Goal: Task Accomplishment & Management: Complete application form

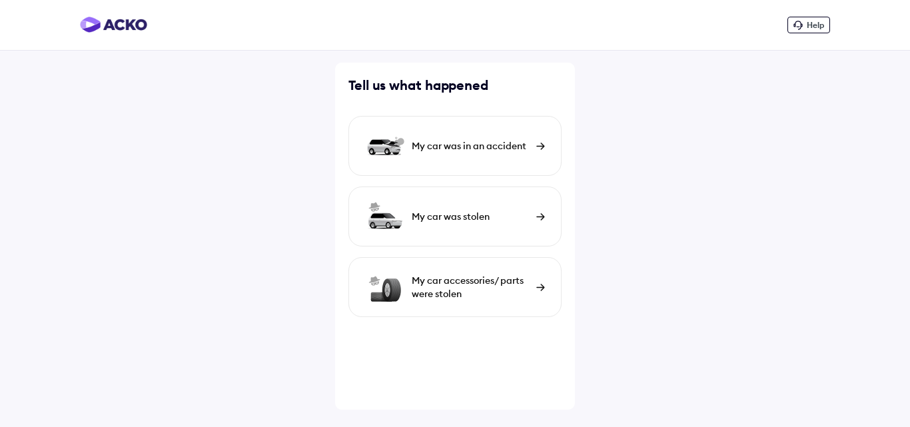
click at [511, 141] on div "My car was in an accident" at bounding box center [471, 145] width 118 height 13
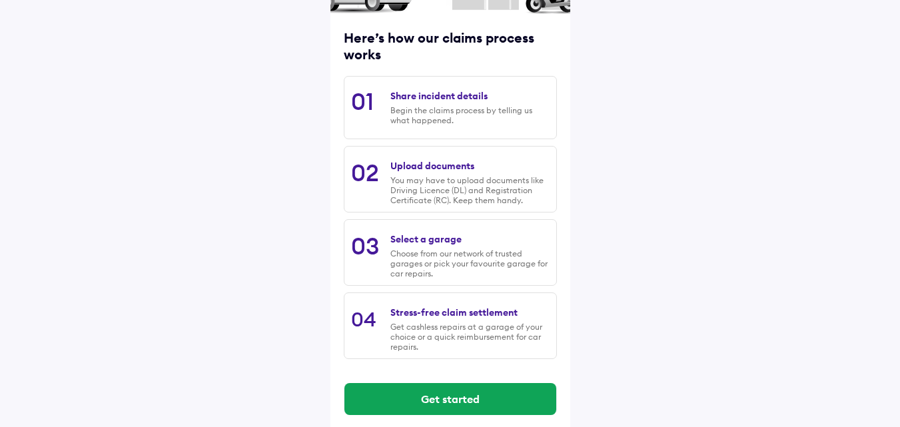
scroll to position [170, 0]
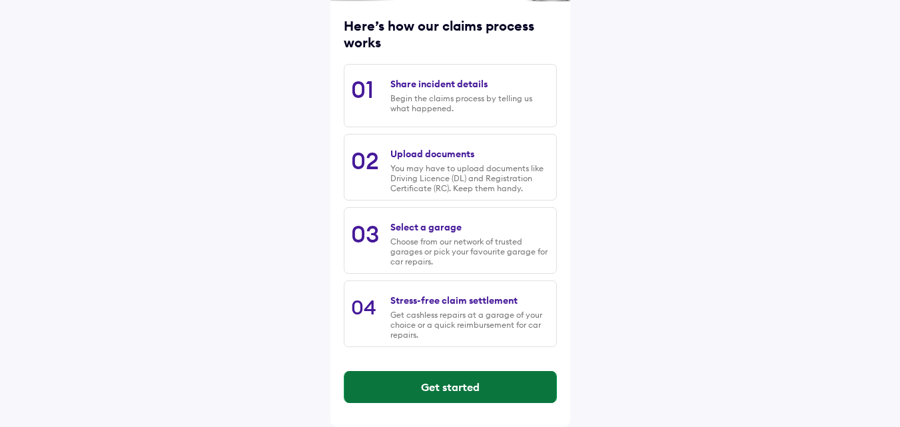
click at [415, 390] on button "Get started" at bounding box center [450, 387] width 212 height 32
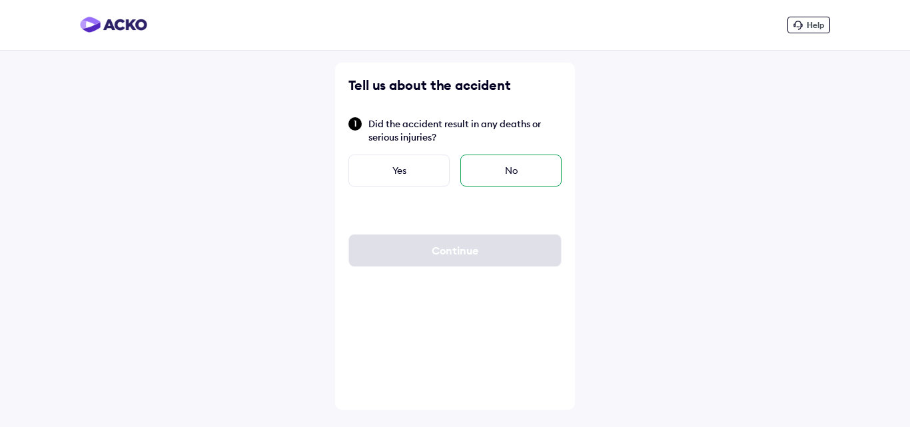
click at [505, 165] on div "No" at bounding box center [510, 171] width 101 height 32
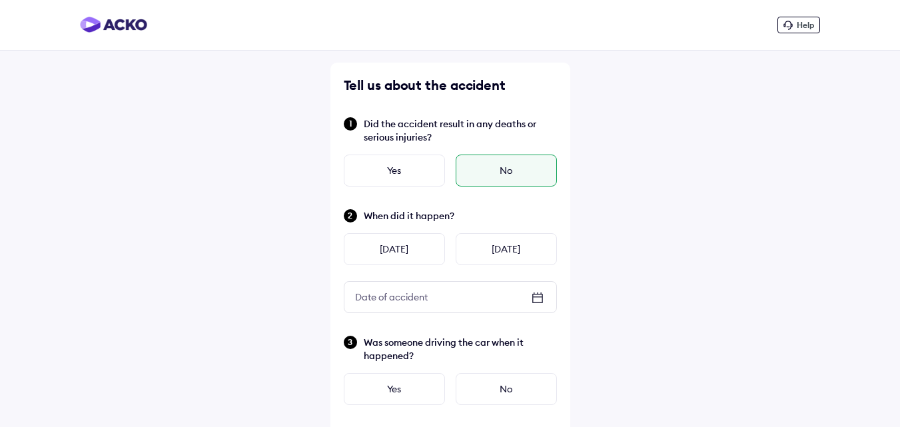
click at [532, 292] on icon at bounding box center [538, 298] width 16 height 16
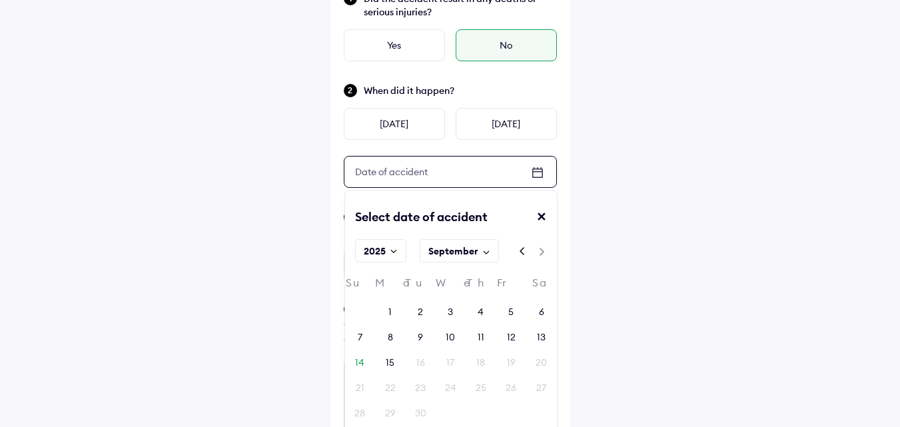
scroll to position [133, 0]
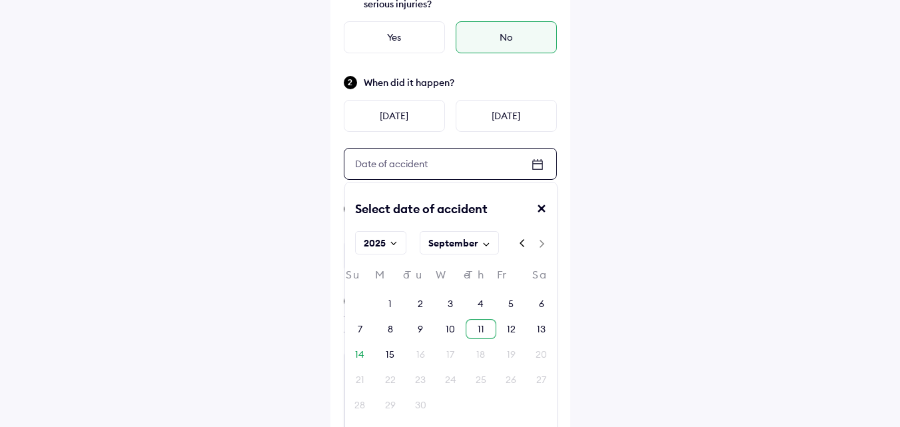
click at [476, 331] on div "11" at bounding box center [481, 329] width 30 height 20
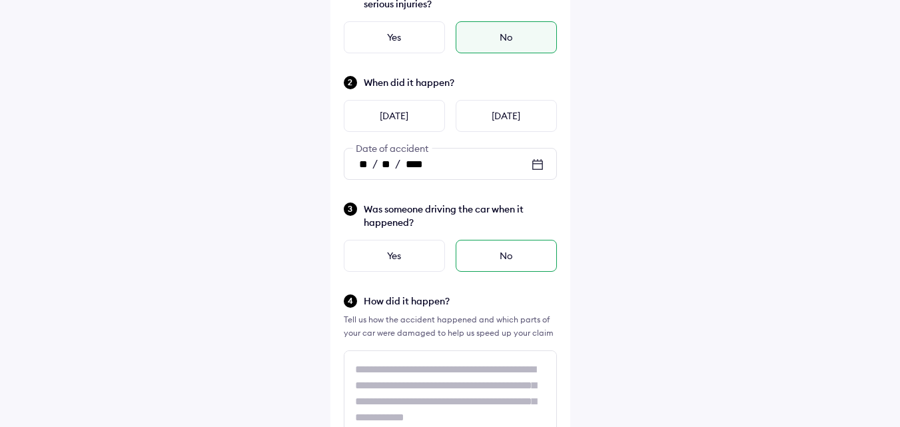
click at [510, 264] on div "No" at bounding box center [506, 256] width 101 height 32
click at [425, 260] on div "Yes" at bounding box center [394, 256] width 101 height 32
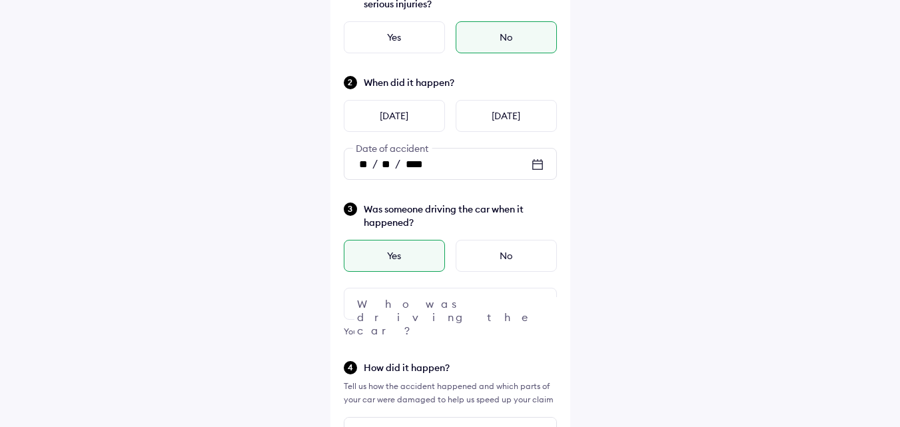
click at [438, 310] on div at bounding box center [450, 304] width 213 height 32
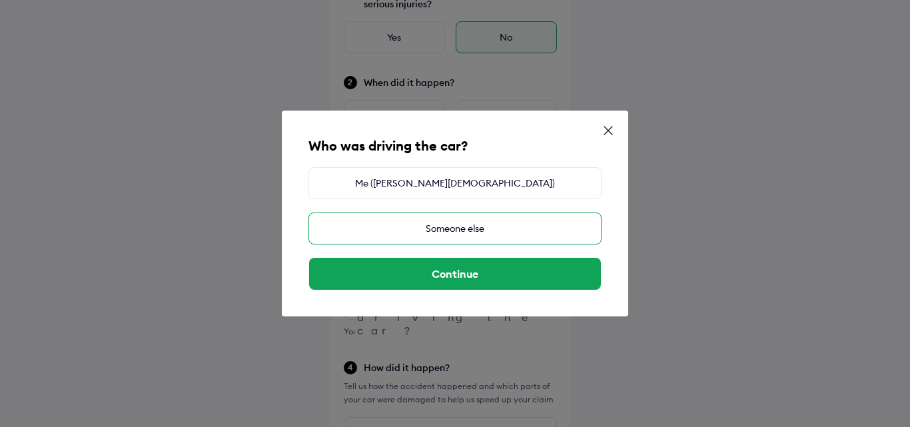
click at [471, 232] on div "Someone else" at bounding box center [454, 229] width 293 height 32
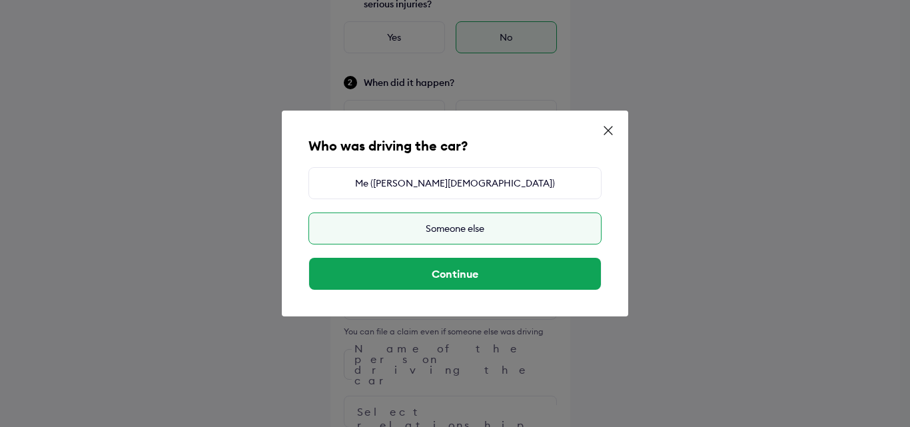
click at [613, 127] on icon at bounding box center [608, 130] width 13 height 13
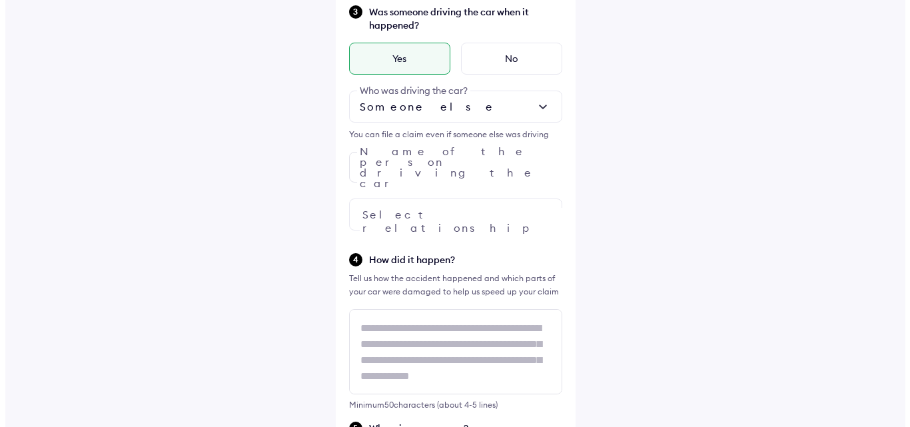
scroll to position [333, 0]
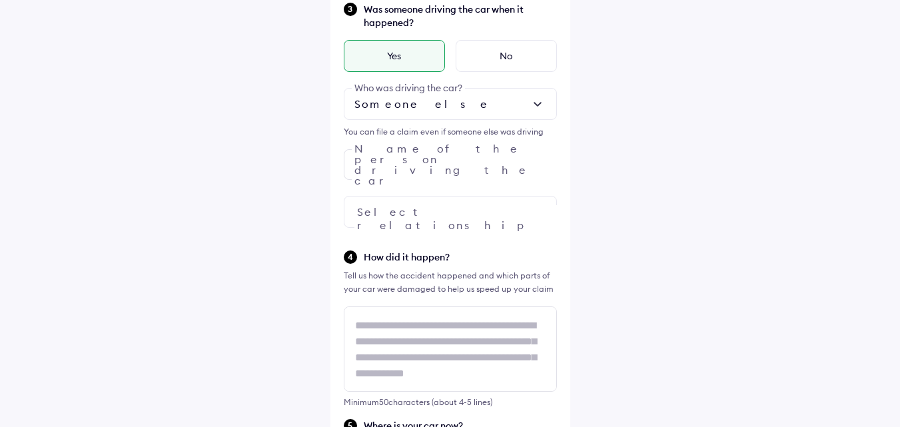
click at [420, 212] on div at bounding box center [450, 212] width 213 height 32
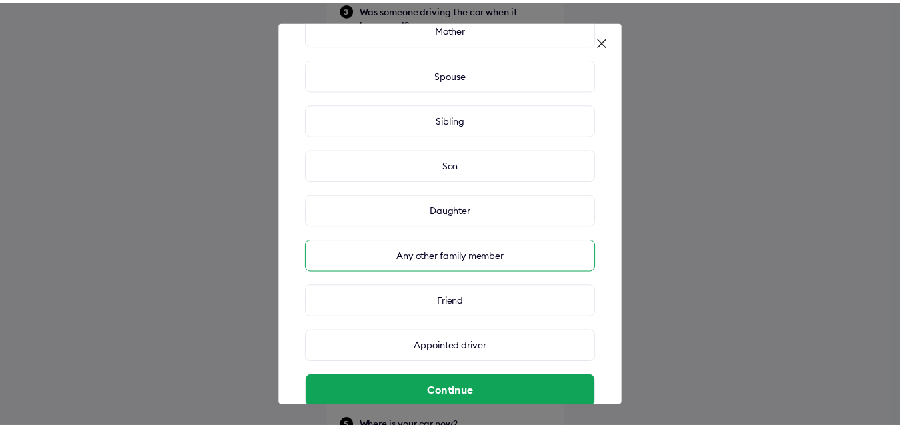
scroll to position [133, 0]
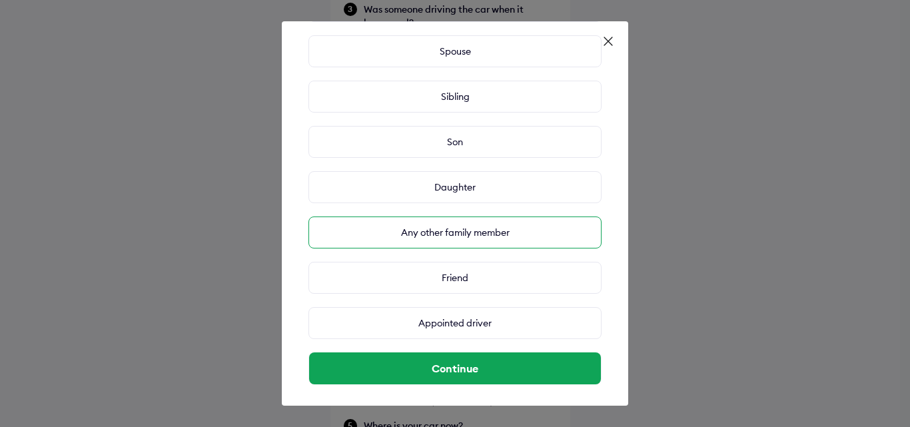
click at [489, 232] on div "Any other family member" at bounding box center [454, 233] width 293 height 32
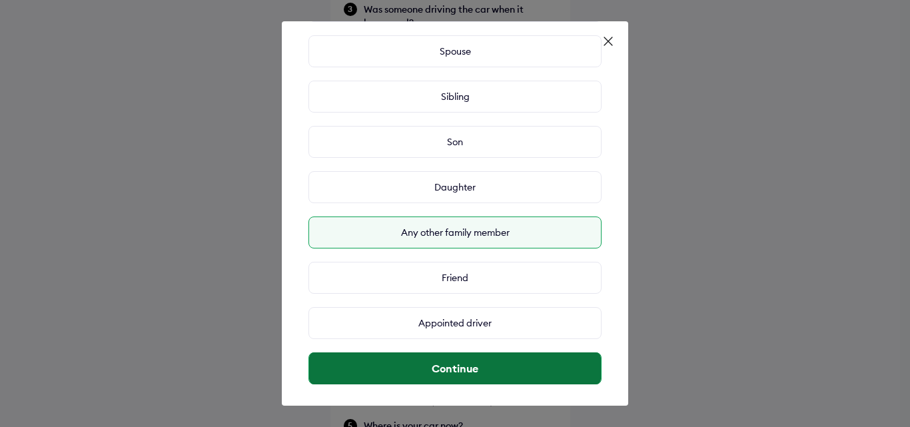
click at [480, 367] on button "Continue" at bounding box center [455, 368] width 292 height 32
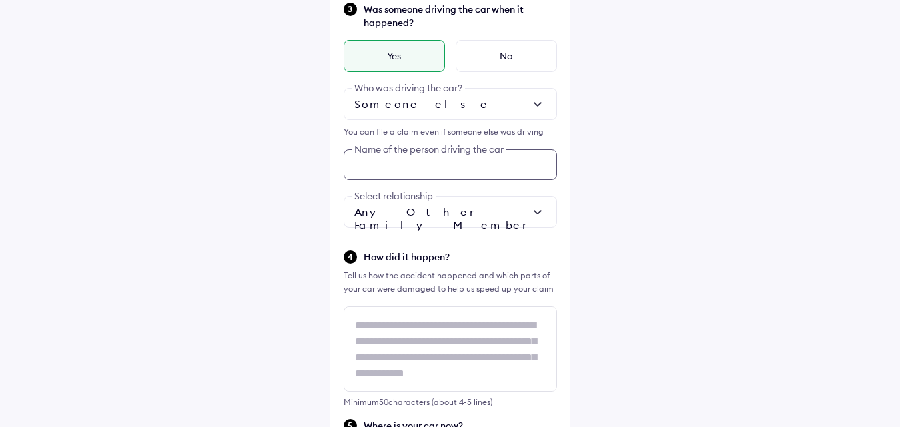
click at [434, 167] on div "Was someone driving the car when it happened? Yes No Someone else Who was drivi…" at bounding box center [450, 114] width 213 height 227
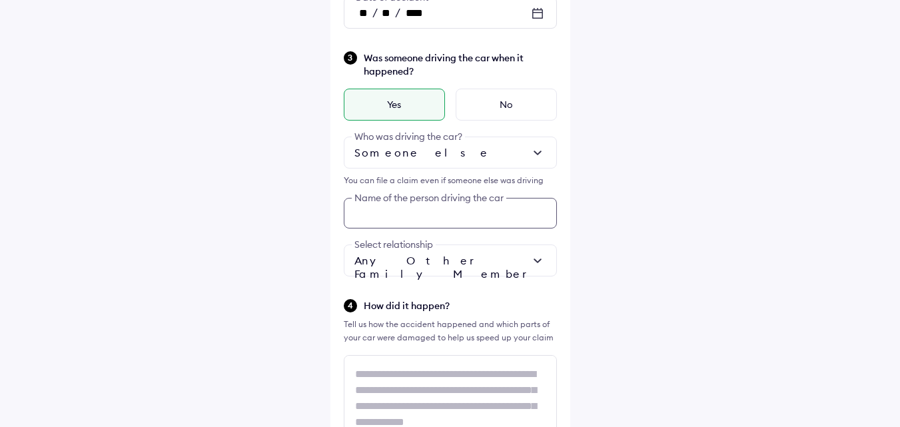
click at [426, 218] on input "text" at bounding box center [450, 213] width 213 height 31
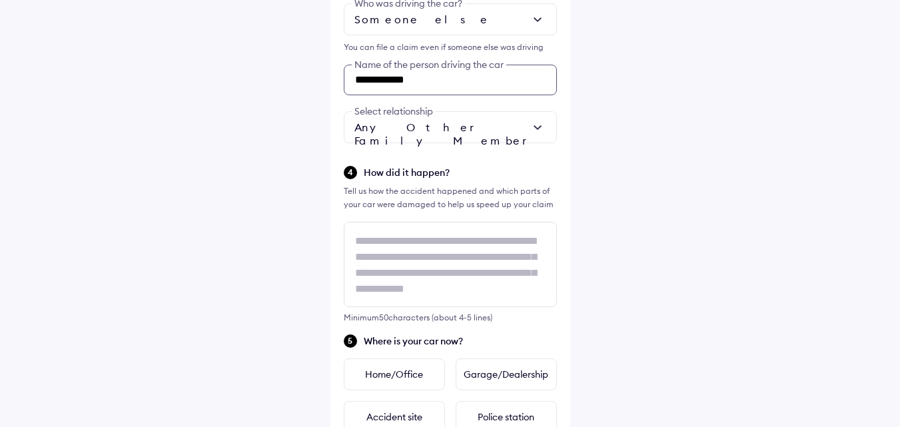
type input "**********"
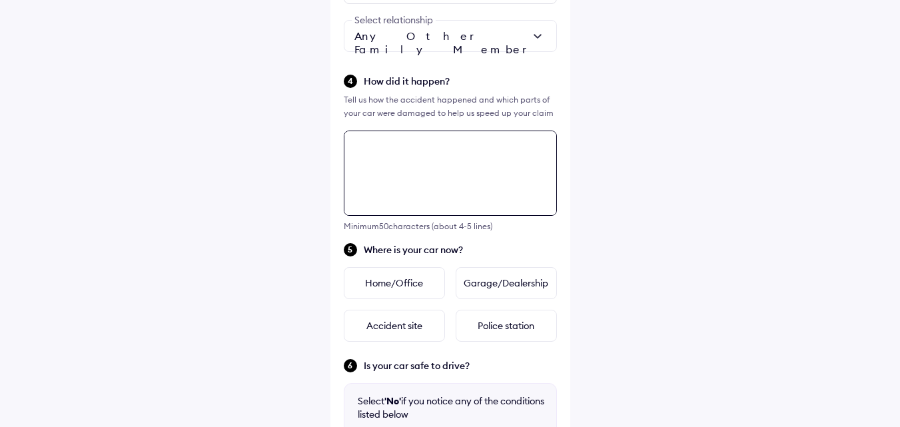
click at [430, 231] on div "Minimum 50 characters (about 4-5 lines)" at bounding box center [450, 181] width 213 height 101
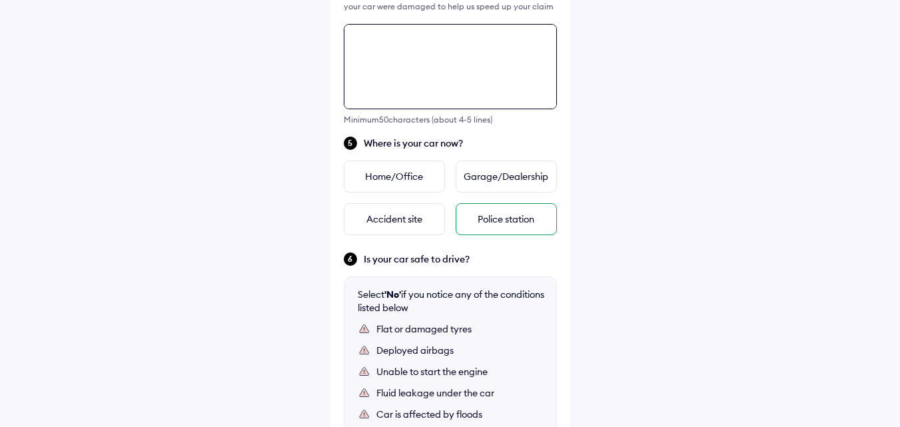
scroll to position [640, 0]
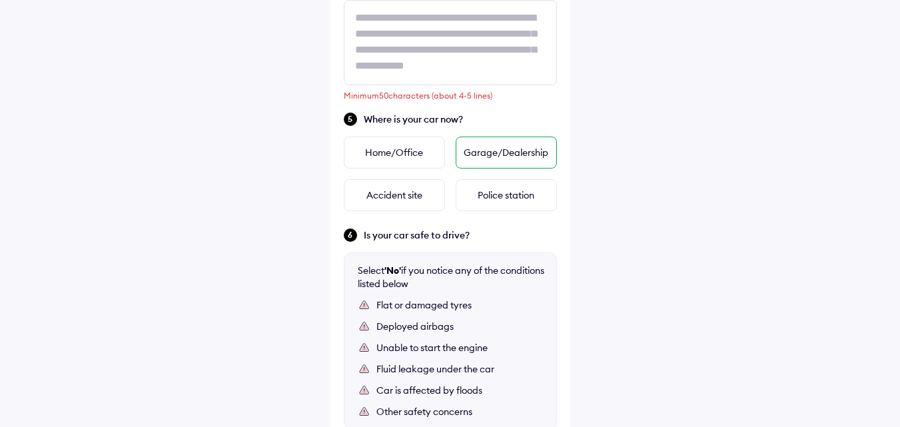
click at [523, 153] on div "Garage/Dealership" at bounding box center [506, 153] width 101 height 32
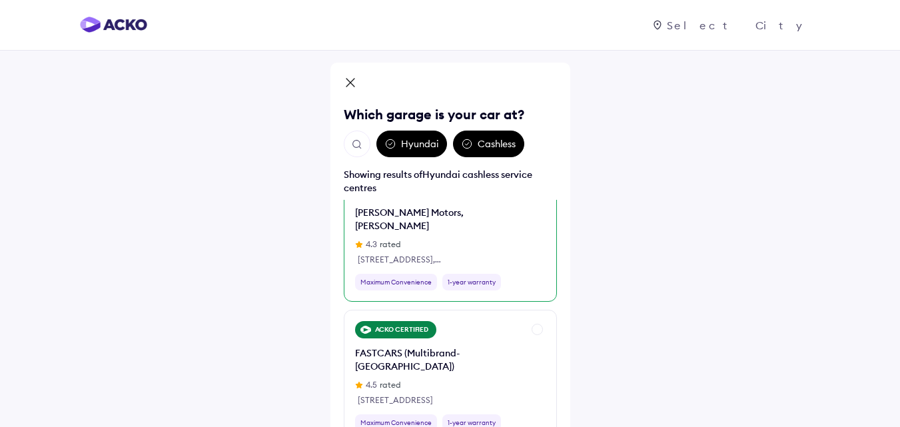
scroll to position [400, 0]
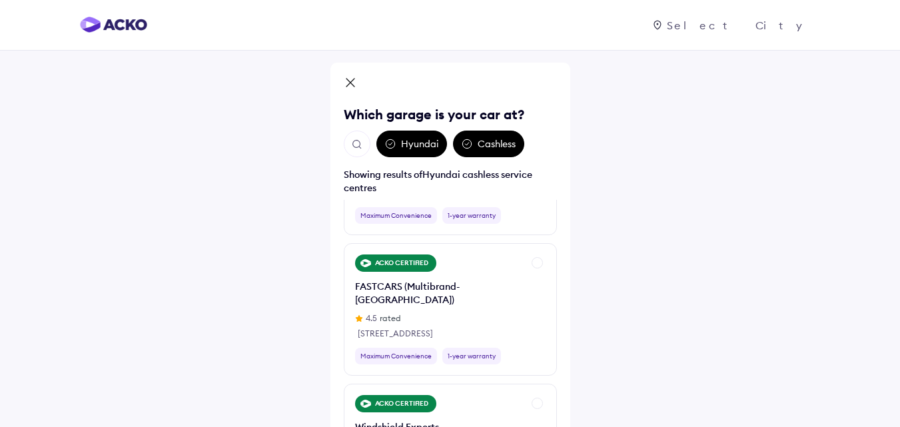
click at [413, 143] on div "Hyundai" at bounding box center [411, 144] width 71 height 27
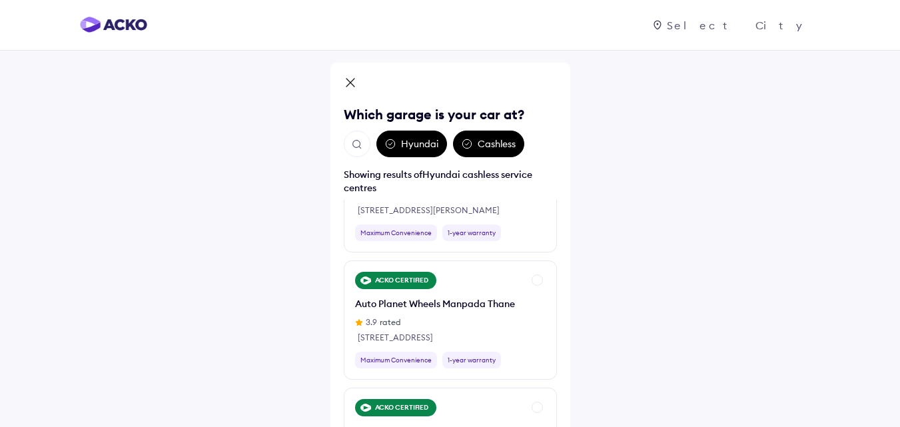
scroll to position [3198, 0]
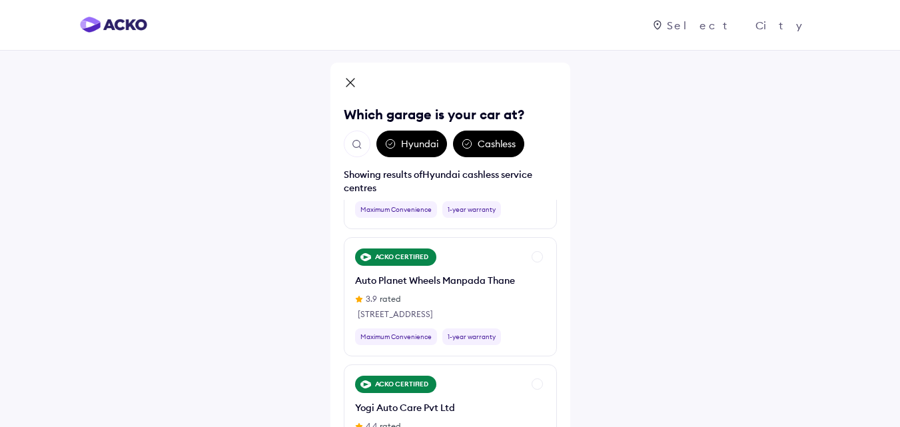
click at [500, 145] on div "Cashless" at bounding box center [488, 144] width 71 height 27
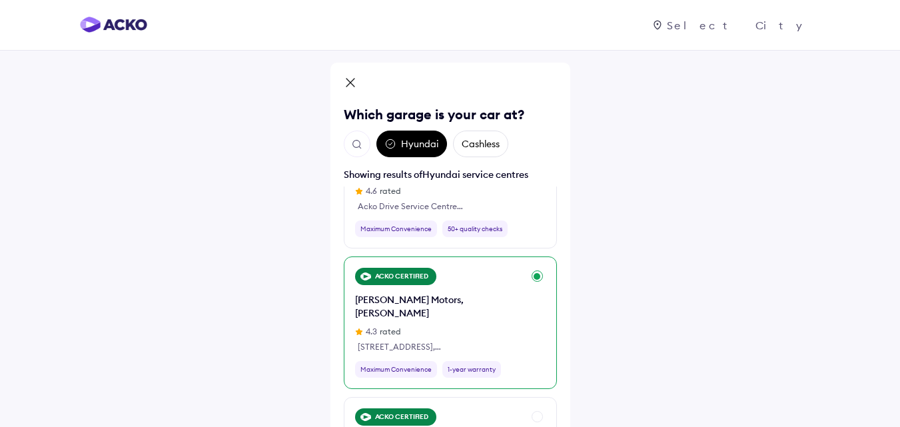
scroll to position [600, 0]
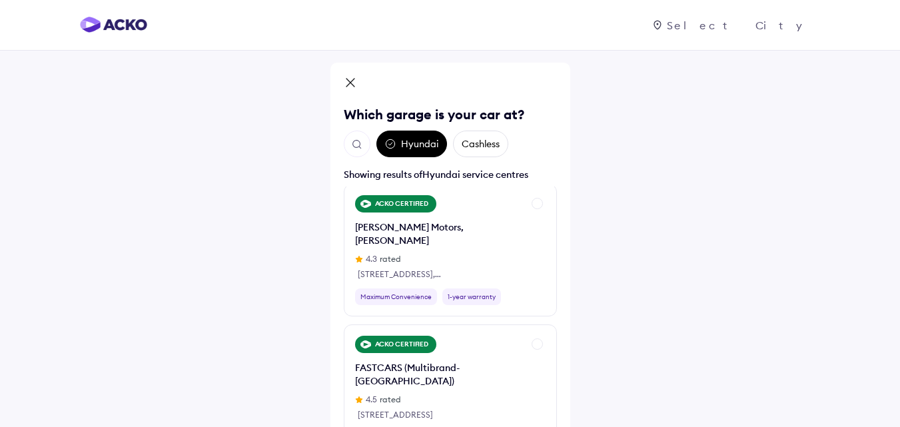
click at [417, 145] on div "Hyundai" at bounding box center [411, 144] width 71 height 27
click at [359, 149] on img "Open search" at bounding box center [357, 145] width 12 height 12
click at [423, 143] on input "text" at bounding box center [430, 144] width 173 height 27
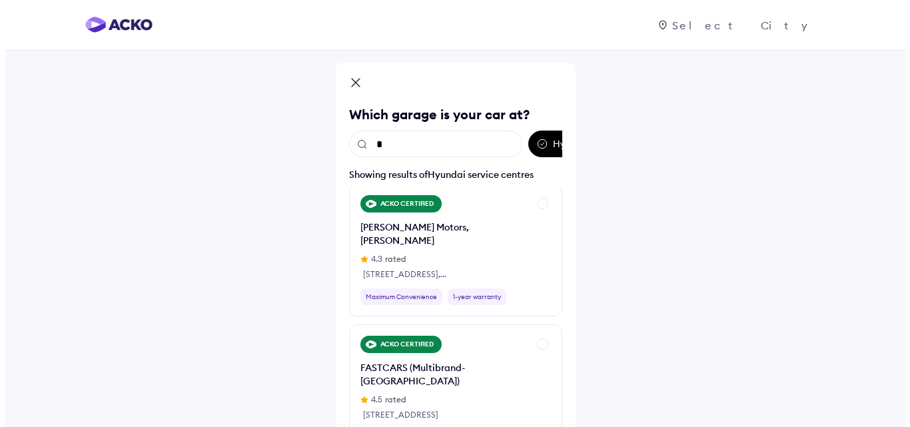
scroll to position [0, 0]
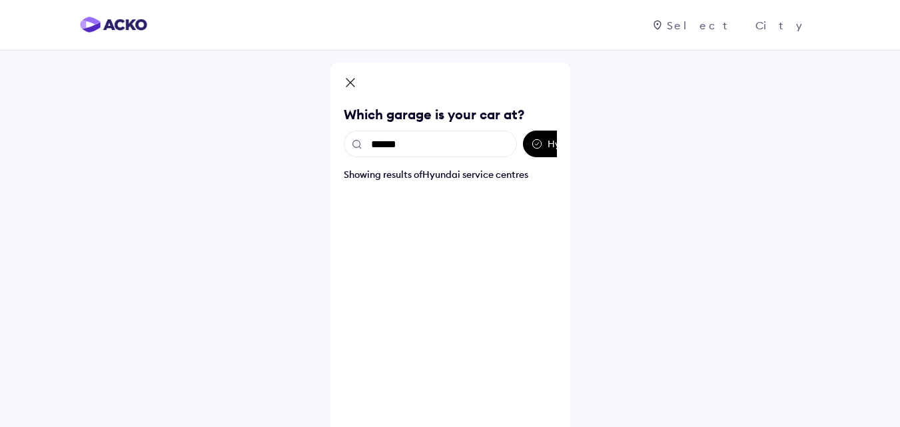
type input "******"
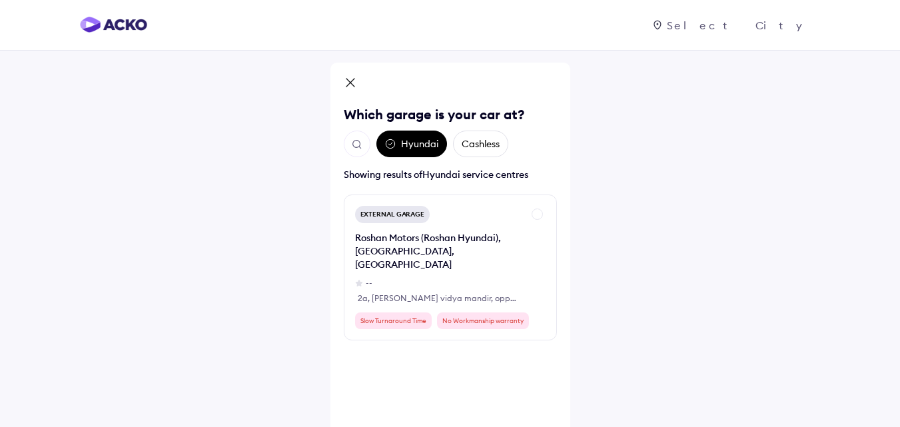
click at [425, 244] on div "Roshan Motors (Roshan Hyundai), Jaipur, Rajasthan" at bounding box center [439, 251] width 168 height 40
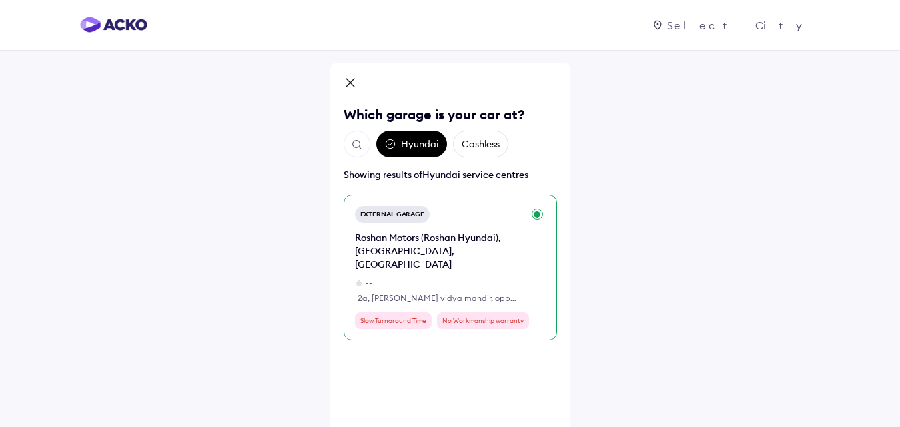
click at [416, 242] on div "Roshan Motors (Roshan Hyundai), Jaipur, Rajasthan" at bounding box center [439, 251] width 168 height 40
click at [373, 262] on div "Roshan Motors (Roshan Hyundai), Jaipur, Rajasthan -- 2a, adarsh vidya mandir, o…" at bounding box center [439, 267] width 168 height 73
click at [455, 233] on div "Roshan Motors (Roshan Hyundai), Jaipur, Rajasthan" at bounding box center [439, 251] width 168 height 40
click at [537, 218] on div "External Garage Roshan Motors (Roshan Hyundai), Jaipur, Rajasthan -- 2a, adarsh…" at bounding box center [450, 268] width 213 height 146
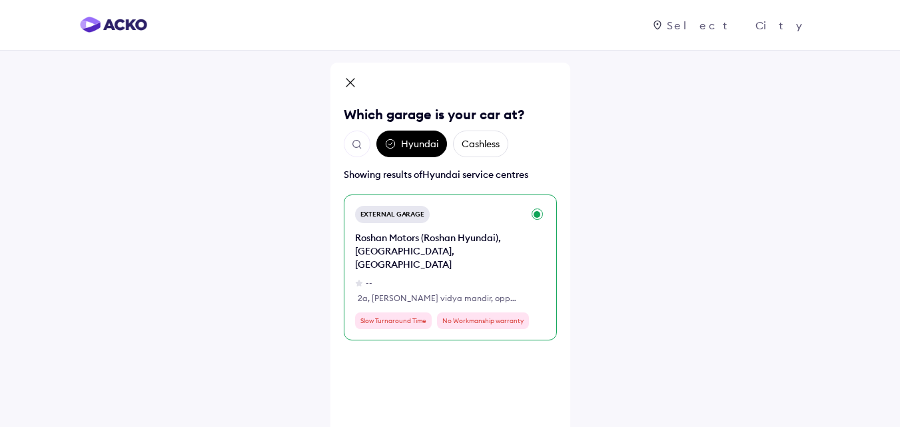
click at [537, 217] on div "External Garage Roshan Motors (Roshan Hyundai), Jaipur, Rajasthan -- 2a, adarsh…" at bounding box center [450, 268] width 213 height 146
click at [398, 237] on div "Roshan Motors (Roshan Hyundai), Jaipur, Rajasthan" at bounding box center [439, 251] width 168 height 40
click at [398, 218] on div "External Garage" at bounding box center [392, 214] width 75 height 17
click at [441, 239] on div "Roshan Motors (Roshan Hyundai), Jaipur, Rajasthan" at bounding box center [439, 251] width 168 height 40
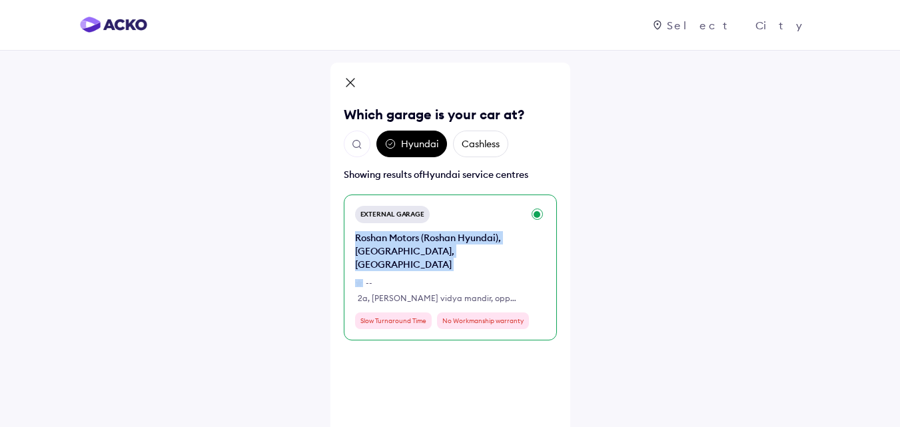
click at [441, 239] on div "Roshan Motors (Roshan Hyundai), Jaipur, Rajasthan" at bounding box center [439, 251] width 168 height 40
click at [440, 245] on div "Roshan Motors (Roshan Hyundai), Jaipur, Rajasthan" at bounding box center [439, 251] width 168 height 40
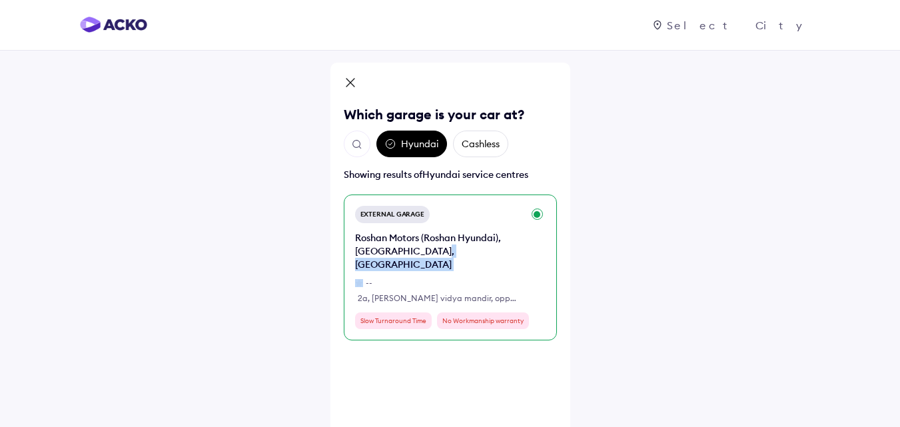
click at [440, 245] on div "Roshan Motors (Roshan Hyundai), Jaipur, Rajasthan" at bounding box center [439, 251] width 168 height 40
click at [443, 245] on div "Roshan Motors (Roshan Hyundai), Jaipur, Rajasthan" at bounding box center [439, 251] width 168 height 40
click at [440, 245] on div "Roshan Motors (Roshan Hyundai), Jaipur, Rajasthan" at bounding box center [439, 251] width 168 height 40
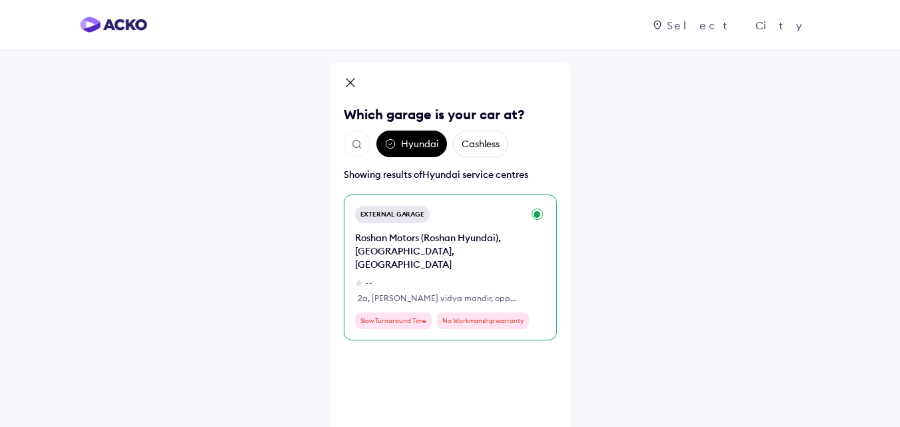
click at [436, 262] on div "Roshan Motors (Roshan Hyundai), Jaipur, Rajasthan -- 2a, adarsh vidya mandir, o…" at bounding box center [439, 267] width 168 height 73
drag, startPoint x: 442, startPoint y: 255, endPoint x: 348, endPoint y: 235, distance: 95.5
click at [348, 235] on div "External Garage Roshan Motors (Roshan Hyundai), Jaipur, Rajasthan -- 2a, adarsh…" at bounding box center [450, 268] width 213 height 146
click at [373, 238] on div "Roshan Motors (Roshan Hyundai), Jaipur, Rajasthan" at bounding box center [439, 251] width 168 height 40
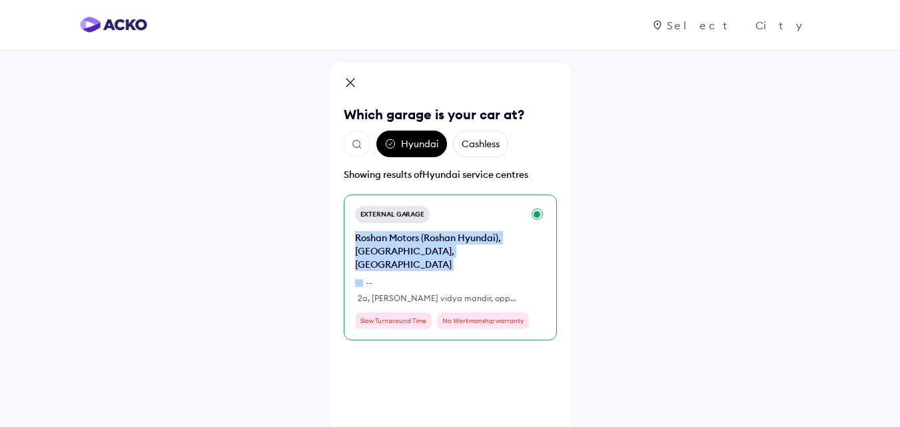
click at [373, 238] on div "Roshan Motors (Roshan Hyundai), Jaipur, Rajasthan" at bounding box center [439, 251] width 168 height 40
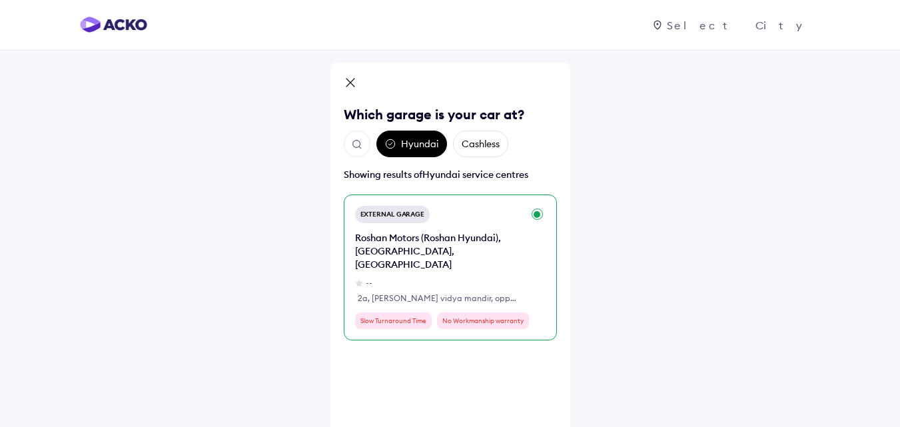
click at [353, 234] on div "External Garage Roshan Motors (Roshan Hyundai), Jaipur, Rajasthan -- 2a, adarsh…" at bounding box center [450, 268] width 213 height 146
drag, startPoint x: 353, startPoint y: 234, endPoint x: 436, endPoint y: 256, distance: 85.5
click at [436, 256] on div "External Garage Roshan Motors (Roshan Hyundai), Jaipur, Rajasthan -- 2a, adarsh…" at bounding box center [450, 268] width 213 height 146
click at [441, 254] on div "Roshan Motors (Roshan Hyundai), Jaipur, Rajasthan" at bounding box center [439, 251] width 168 height 40
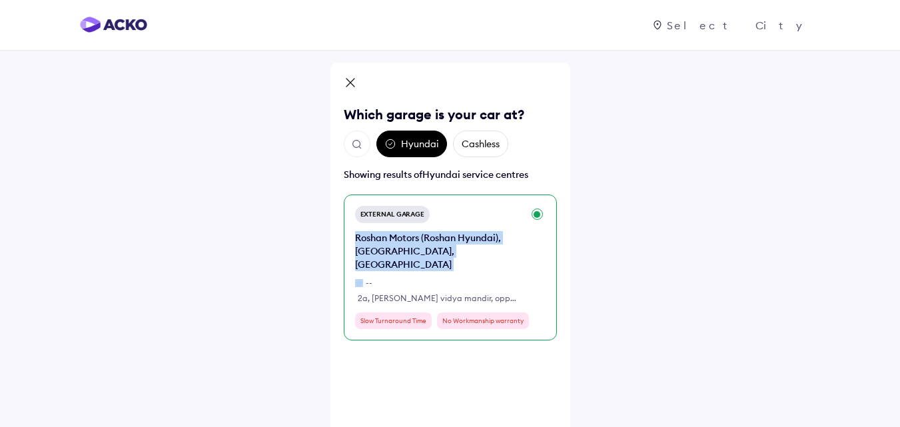
drag, startPoint x: 441, startPoint y: 254, endPoint x: 355, endPoint y: 233, distance: 88.4
click at [355, 233] on div "Roshan Motors (Roshan Hyundai), Jaipur, Rajasthan" at bounding box center [439, 251] width 168 height 40
click at [364, 233] on div "Roshan Motors (Roshan Hyundai), Jaipur, Rajasthan" at bounding box center [439, 251] width 168 height 40
drag, startPoint x: 352, startPoint y: 234, endPoint x: 439, endPoint y: 255, distance: 89.2
click at [439, 255] on div "External Garage Roshan Motors (Roshan Hyundai), Jaipur, Rajasthan -- 2a, adarsh…" at bounding box center [450, 268] width 213 height 146
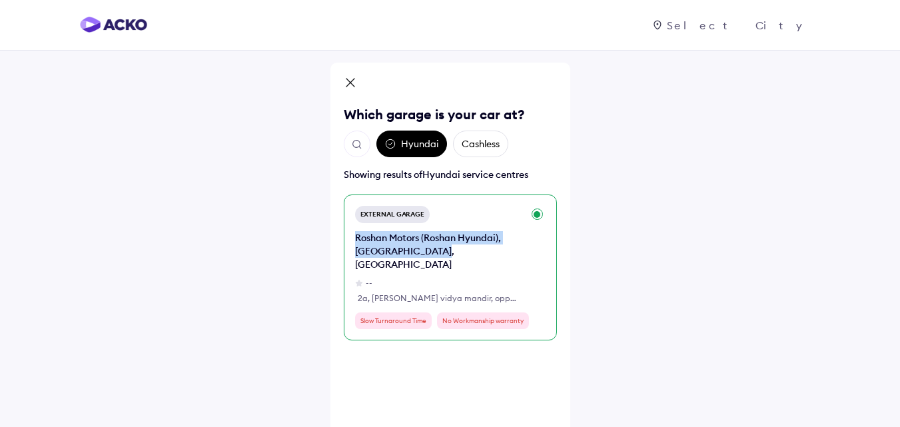
click at [443, 255] on div "Roshan Motors (Roshan Hyundai), Jaipur, Rajasthan" at bounding box center [439, 251] width 168 height 40
drag, startPoint x: 438, startPoint y: 255, endPoint x: 350, endPoint y: 238, distance: 89.6
click at [350, 238] on div "External Garage Roshan Motors (Roshan Hyundai), Jaipur, Rajasthan -- 2a, adarsh…" at bounding box center [450, 268] width 213 height 146
click at [358, 238] on div "Roshan Motors (Roshan Hyundai), Jaipur, Rajasthan" at bounding box center [439, 251] width 168 height 40
drag, startPoint x: 348, startPoint y: 233, endPoint x: 439, endPoint y: 254, distance: 93.7
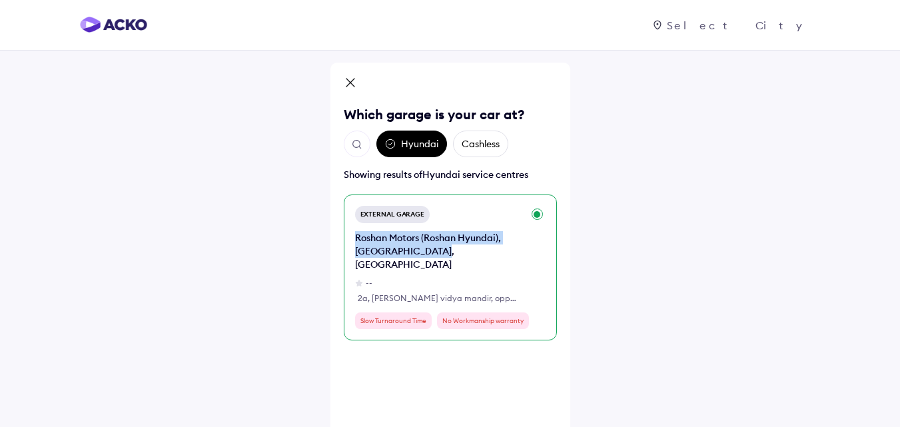
click at [439, 254] on div "External Garage Roshan Motors (Roshan Hyundai), Jaipur, Rajasthan -- 2a, adarsh…" at bounding box center [450, 268] width 213 height 146
click at [441, 254] on div "Roshan Motors (Roshan Hyundai), Jaipur, Rajasthan" at bounding box center [439, 251] width 168 height 40
drag, startPoint x: 440, startPoint y: 254, endPoint x: 347, endPoint y: 233, distance: 95.7
click at [347, 233] on div "External Garage Roshan Motors (Roshan Hyundai), Jaipur, Rajasthan -- 2a, adarsh…" at bounding box center [450, 268] width 213 height 146
click at [356, 238] on div "Roshan Motors (Roshan Hyundai), Jaipur, Rajasthan" at bounding box center [439, 251] width 168 height 40
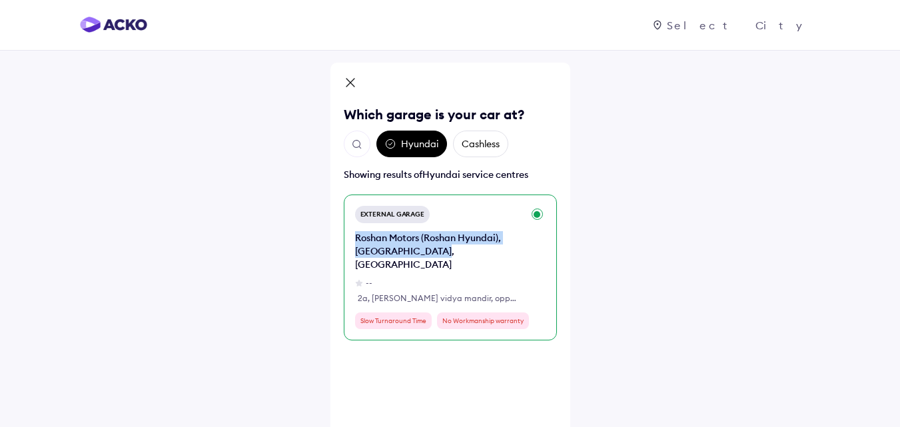
drag, startPoint x: 347, startPoint y: 230, endPoint x: 450, endPoint y: 257, distance: 106.2
click at [450, 257] on div "External Garage Roshan Motors (Roshan Hyundai), Jaipur, Rajasthan -- 2a, adarsh…" at bounding box center [450, 268] width 213 height 146
click at [442, 254] on div "Roshan Motors (Roshan Hyundai), Jaipur, Rajasthan" at bounding box center [439, 251] width 168 height 40
drag, startPoint x: 442, startPoint y: 254, endPoint x: 346, endPoint y: 233, distance: 98.8
click at [346, 233] on div "External Garage Roshan Motors (Roshan Hyundai), Jaipur, Rajasthan -- 2a, adarsh…" at bounding box center [450, 268] width 213 height 146
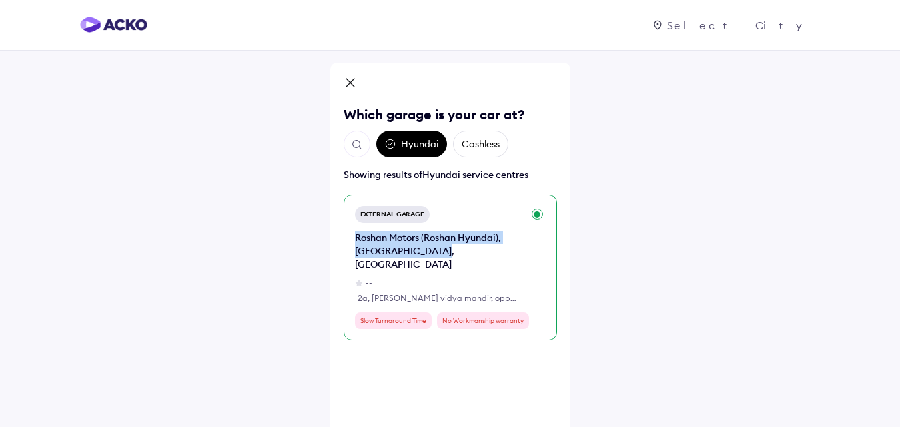
click at [392, 241] on div "Roshan Motors (Roshan Hyundai), Jaipur, Rajasthan" at bounding box center [439, 251] width 168 height 40
click at [373, 207] on div "External Garage" at bounding box center [392, 214] width 75 height 17
click at [373, 209] on div "External Garage" at bounding box center [392, 214] width 75 height 17
click at [354, 141] on img "Open search" at bounding box center [357, 145] width 12 height 12
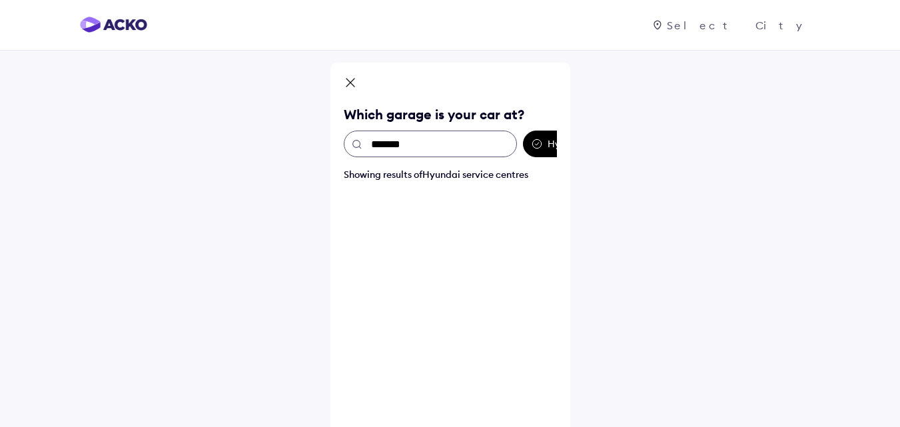
type input "********"
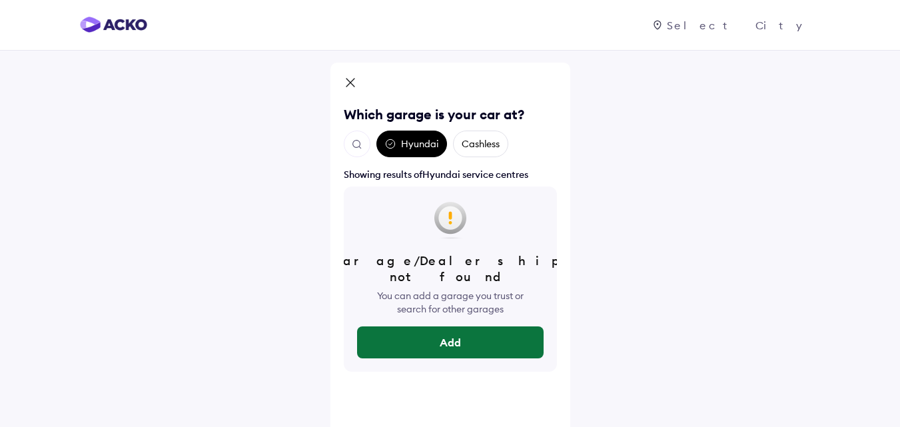
click at [452, 334] on button "Add" at bounding box center [450, 342] width 187 height 32
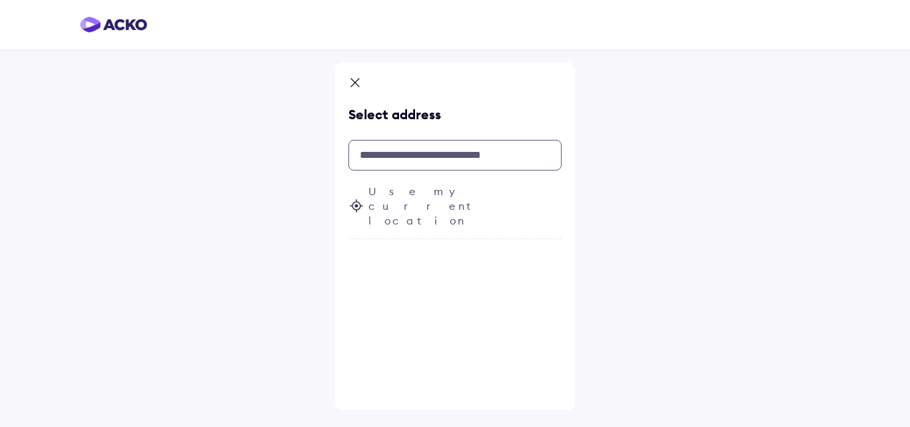
click at [422, 147] on input "text" at bounding box center [454, 155] width 213 height 31
click at [428, 161] on input "text" at bounding box center [454, 155] width 213 height 31
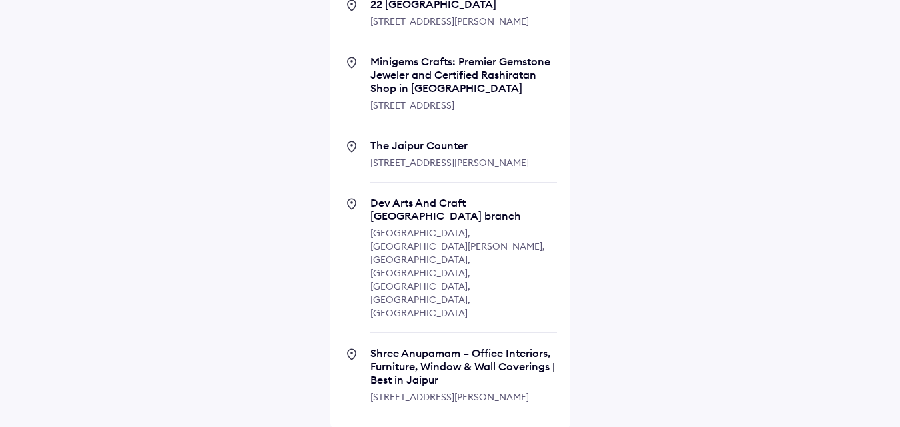
scroll to position [270, 0]
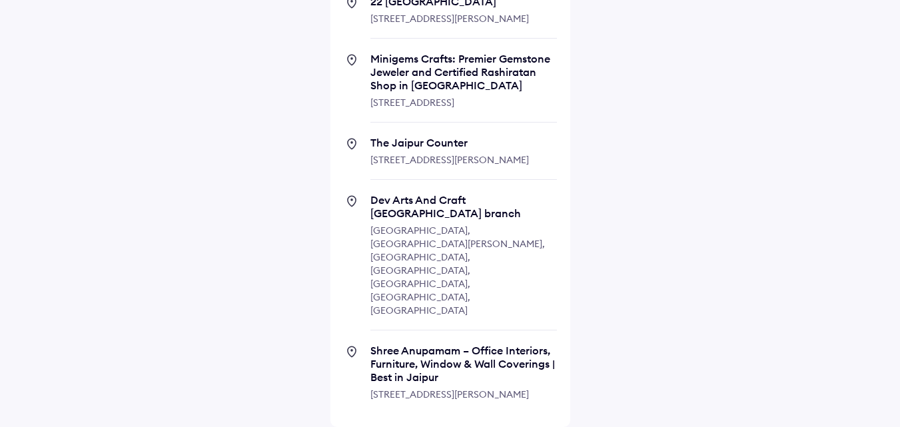
type input "**********"
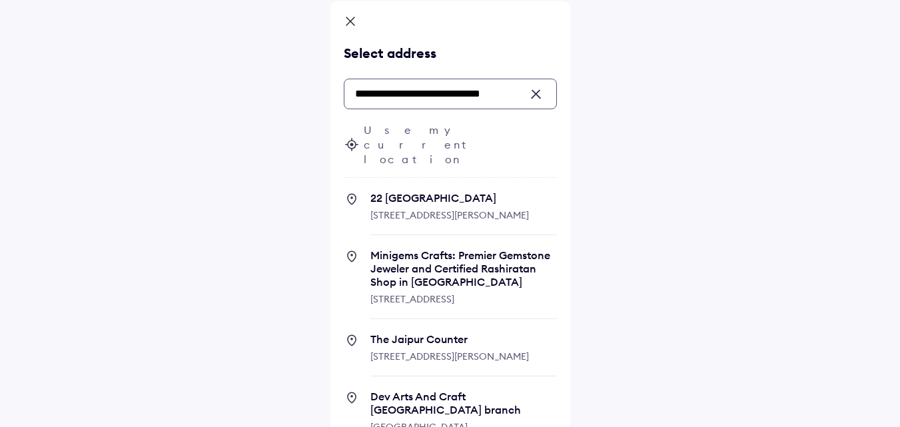
scroll to position [0, 0]
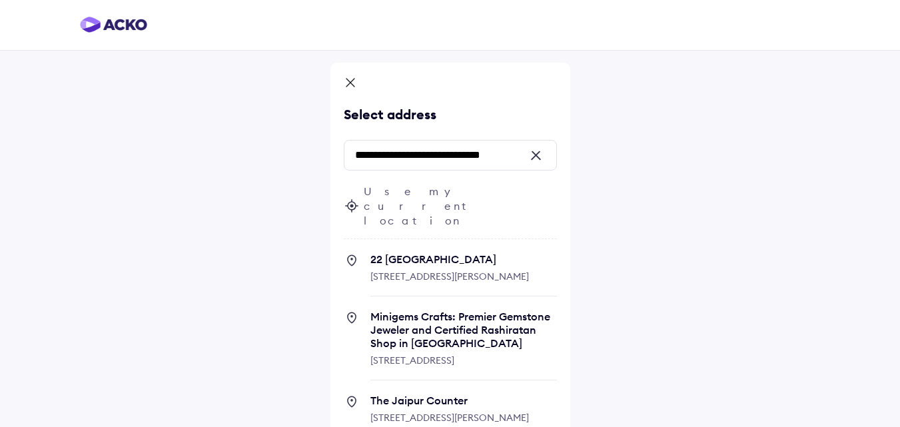
click at [477, 192] on span "Use my current location" at bounding box center [460, 206] width 193 height 44
click at [691, 223] on div "**********" at bounding box center [450, 342] width 900 height 685
click at [540, 155] on div at bounding box center [540, 156] width 12 height 12
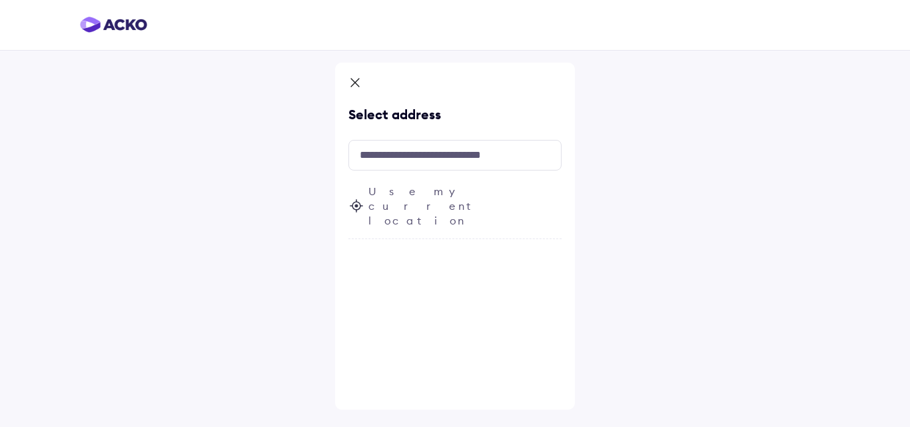
click at [367, 186] on div "Use my current location" at bounding box center [454, 211] width 213 height 55
click at [429, 198] on span "Use my current location" at bounding box center [464, 206] width 193 height 44
click at [438, 193] on span "Use my current location" at bounding box center [464, 206] width 193 height 44
click at [432, 158] on input "text" at bounding box center [454, 155] width 213 height 31
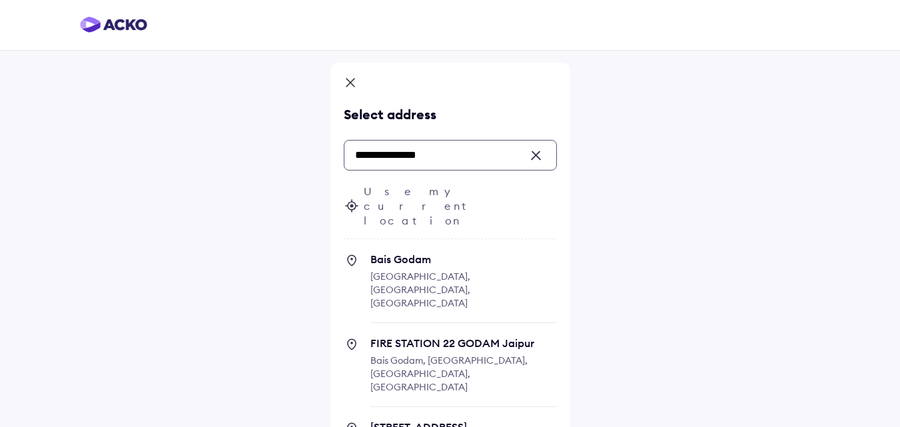
click at [459, 270] on span "Jaipur, Rajasthan, India" at bounding box center [420, 289] width 100 height 39
type input "**********"
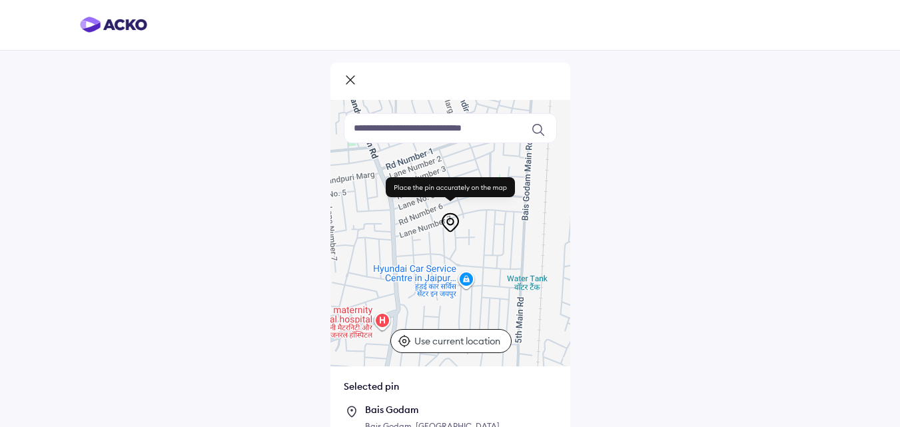
click at [454, 344] on p "Use current location" at bounding box center [458, 340] width 89 height 13
click at [454, 336] on p "Use current location" at bounding box center [458, 340] width 89 height 13
click at [484, 270] on div at bounding box center [450, 233] width 240 height 266
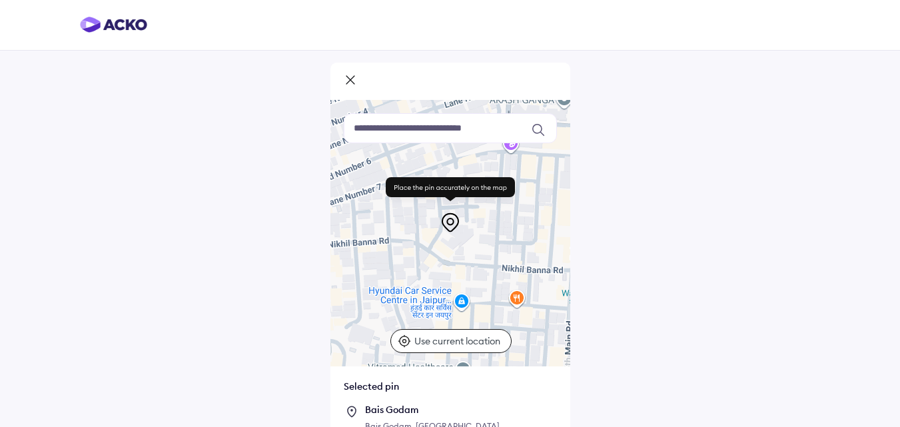
click at [462, 299] on div at bounding box center [450, 233] width 240 height 266
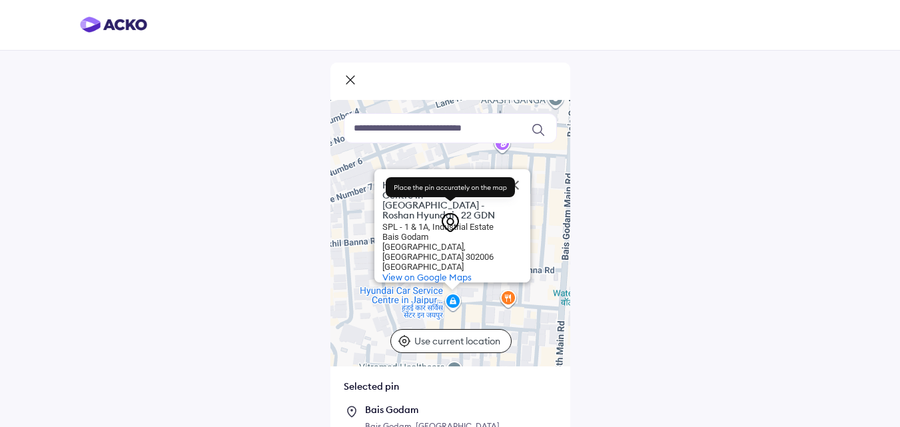
click at [449, 240] on div "Bais Godam" at bounding box center [442, 237] width 120 height 10
click at [455, 217] on icon at bounding box center [450, 222] width 21 height 21
click at [496, 186] on rect at bounding box center [450, 187] width 129 height 20
click at [514, 198] on icon at bounding box center [450, 193] width 143 height 37
click at [454, 300] on div "Hyundai Car Service Centre in Jaipur - Roshan Hyundai , 22 GDN Hyundai Car Serv…" at bounding box center [450, 233] width 240 height 266
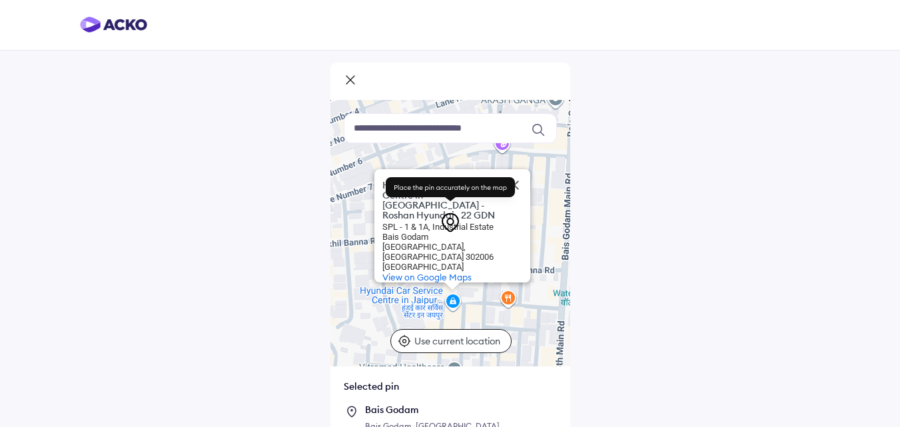
click at [452, 342] on p "Use current location" at bounding box center [458, 340] width 89 height 13
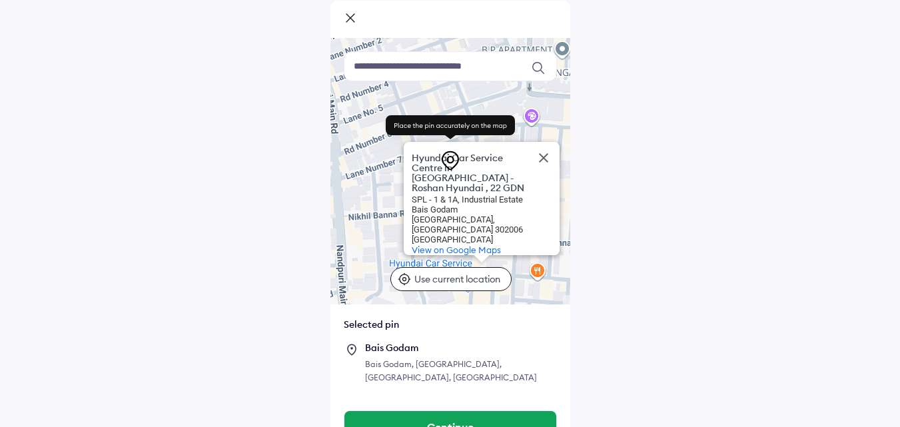
scroll to position [78, 0]
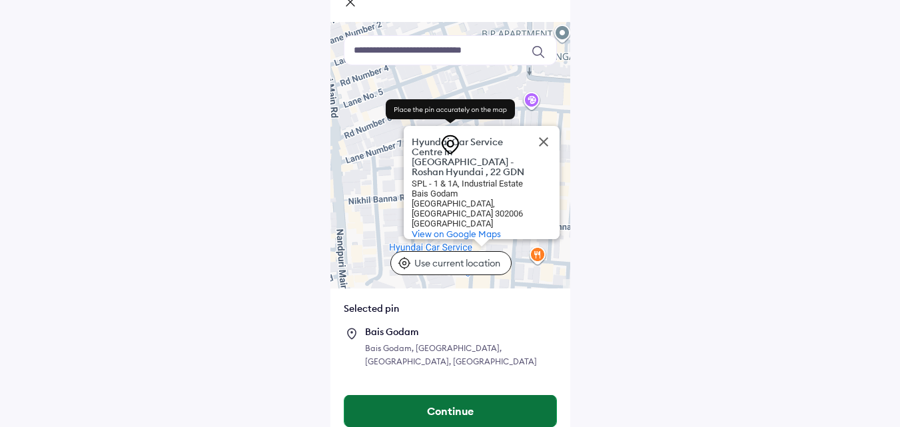
click at [478, 398] on button "Continue" at bounding box center [450, 411] width 212 height 32
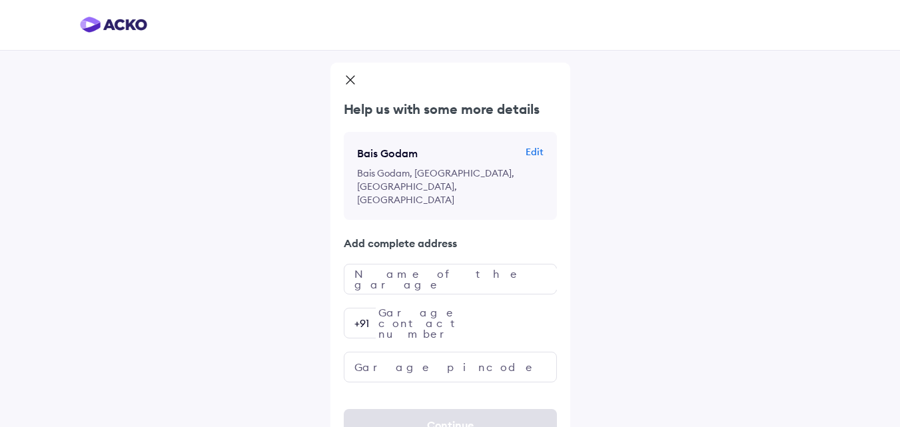
scroll to position [1, 0]
click at [482, 263] on input "text" at bounding box center [450, 278] width 213 height 31
type input "**********"
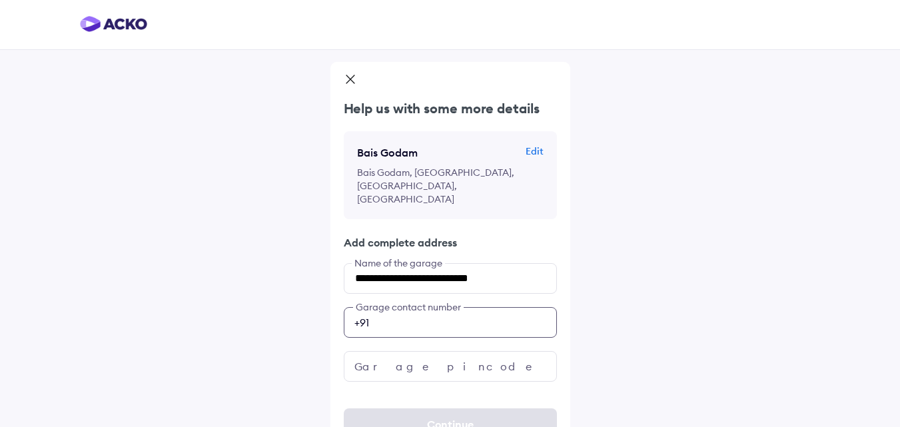
click at [428, 307] on input "number" at bounding box center [450, 322] width 213 height 31
type input "**********"
click at [476, 351] on input "text" at bounding box center [450, 366] width 213 height 31
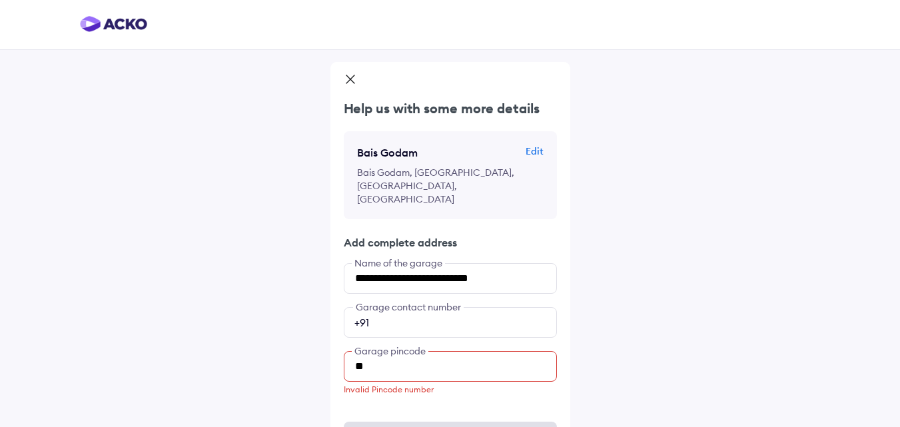
type input "*"
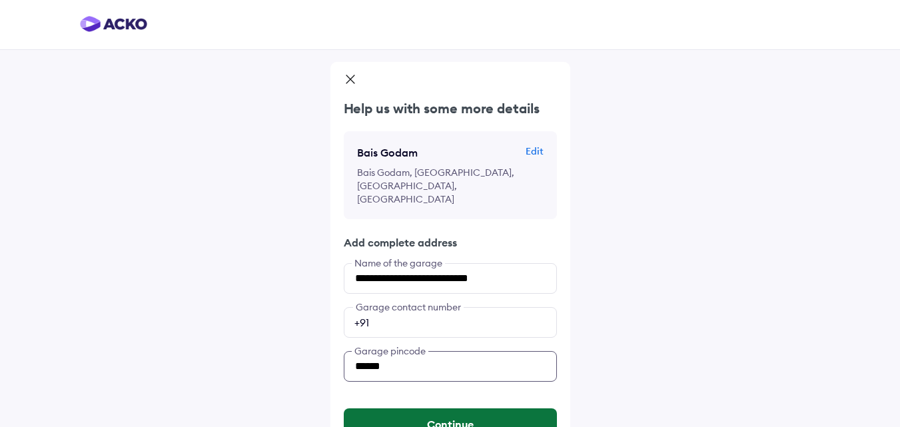
type input "******"
click at [450, 408] on button "Continue" at bounding box center [450, 424] width 213 height 32
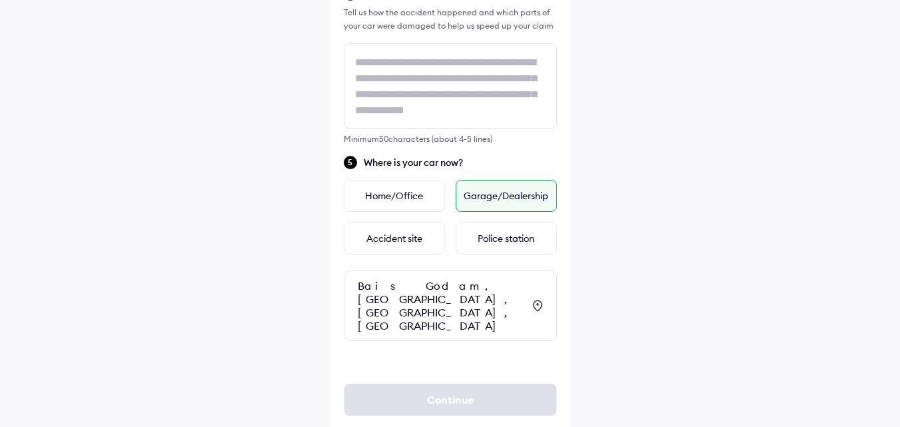
scroll to position [598, 0]
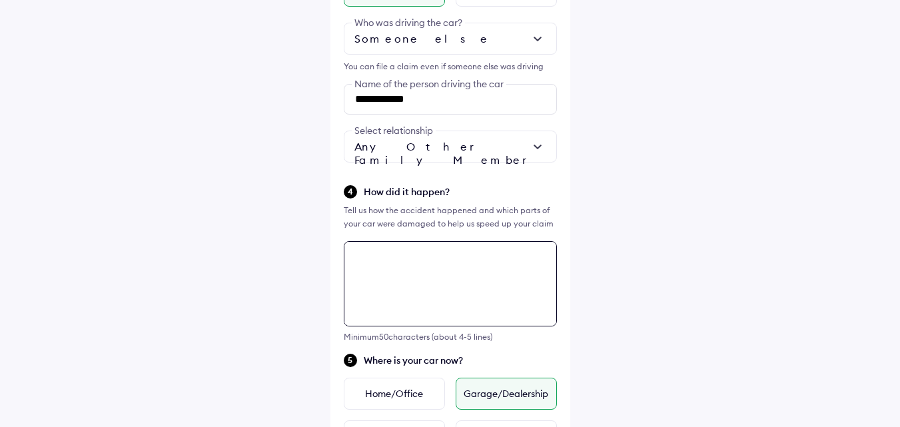
click at [458, 285] on div "**********" at bounding box center [450, 158] width 240 height 989
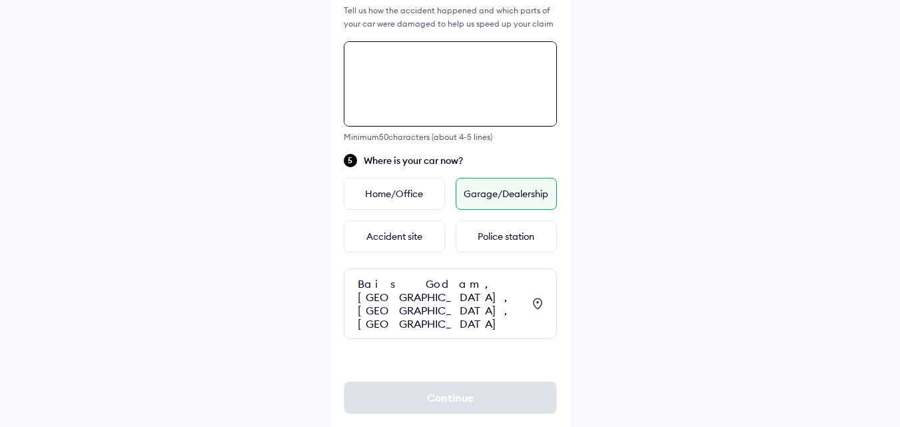
type textarea "*"
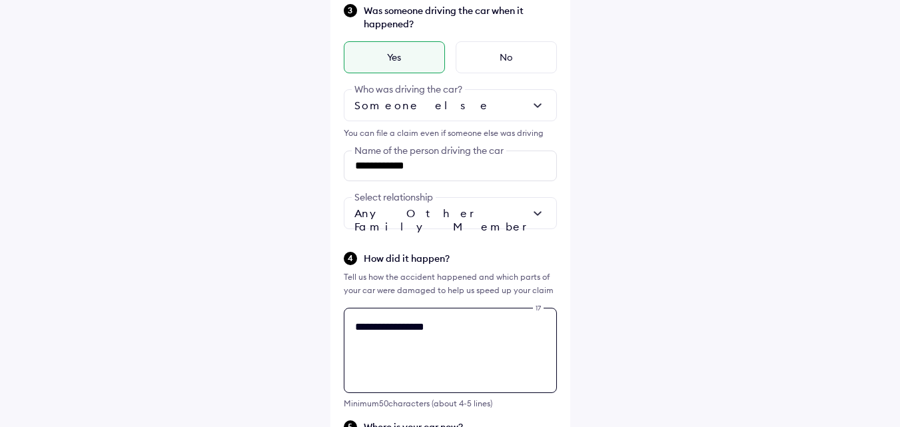
scroll to position [265, 0]
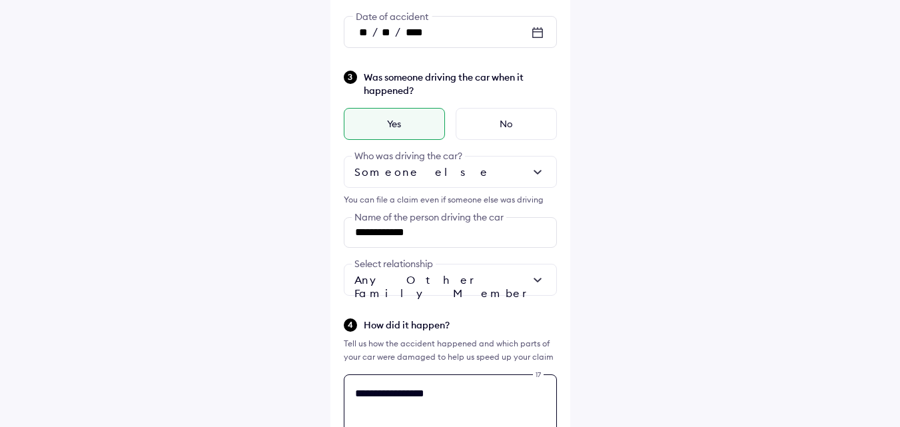
type textarea "**********"
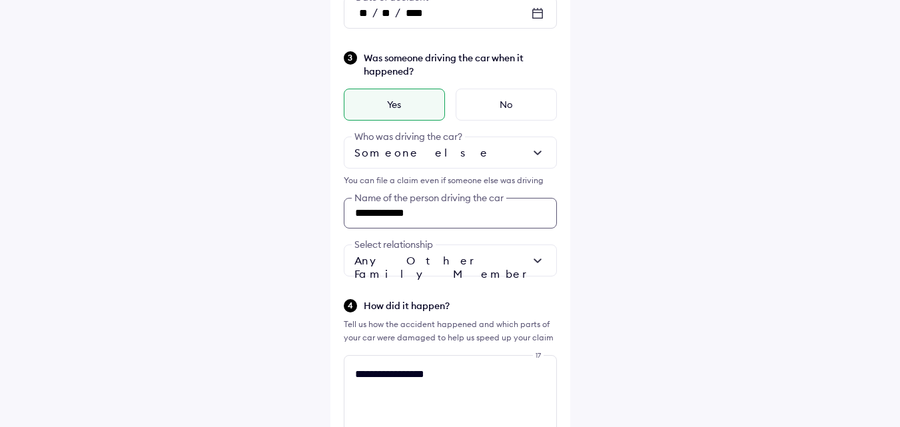
click at [489, 235] on div "**********" at bounding box center [450, 163] width 213 height 227
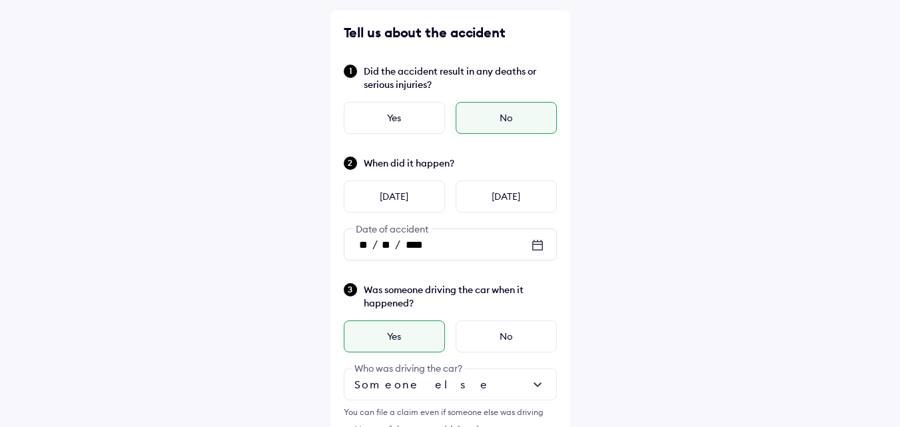
scroll to position [85, 0]
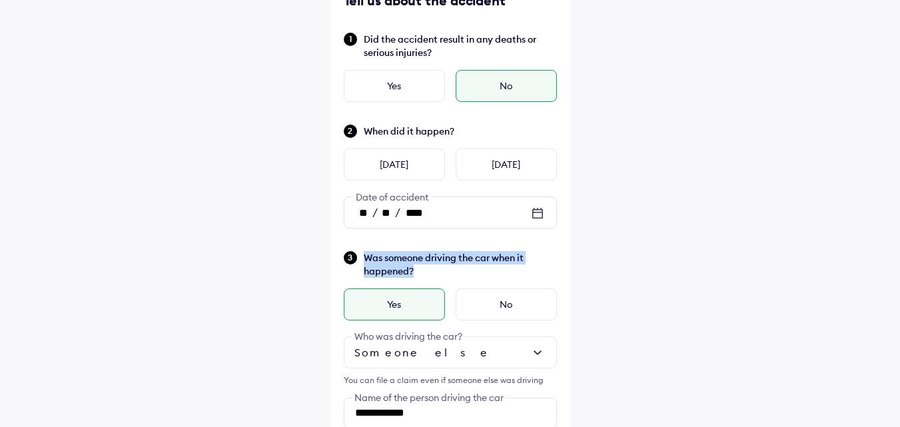
drag, startPoint x: 416, startPoint y: 270, endPoint x: 364, endPoint y: 258, distance: 52.8
click at [364, 258] on span "Was someone driving the car when it happened?" at bounding box center [460, 264] width 193 height 27
copy span "Was someone driving the car when it happened?"
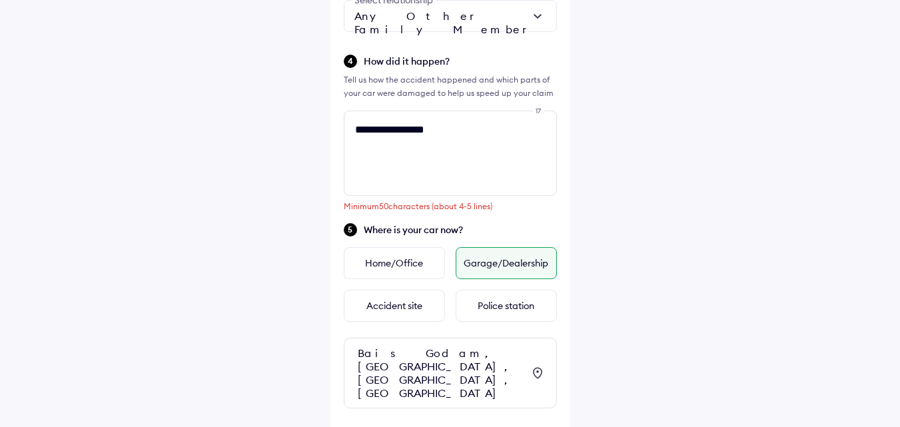
scroll to position [598, 0]
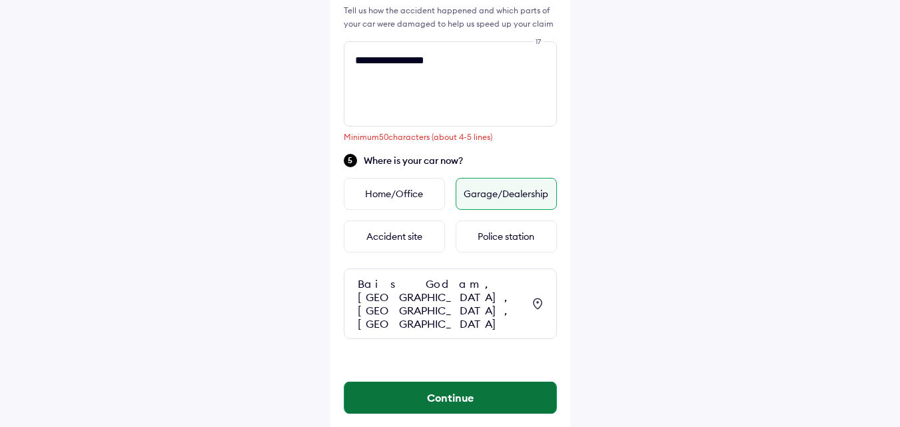
click at [436, 382] on button "Continue" at bounding box center [450, 398] width 212 height 32
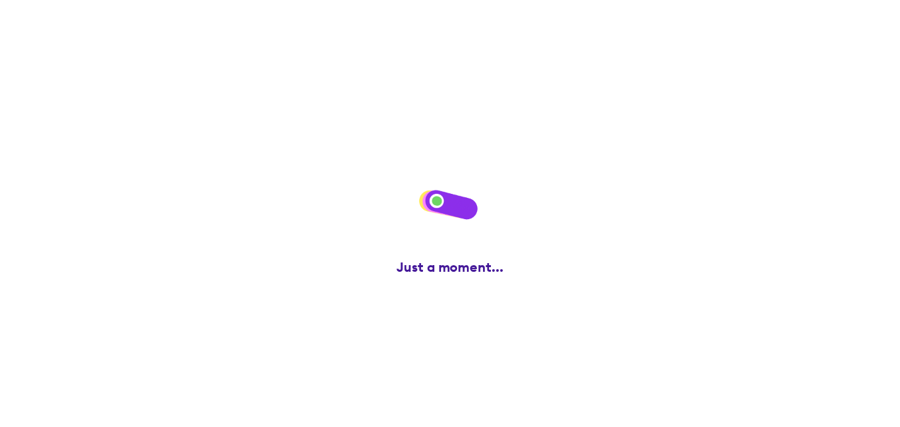
scroll to position [0, 0]
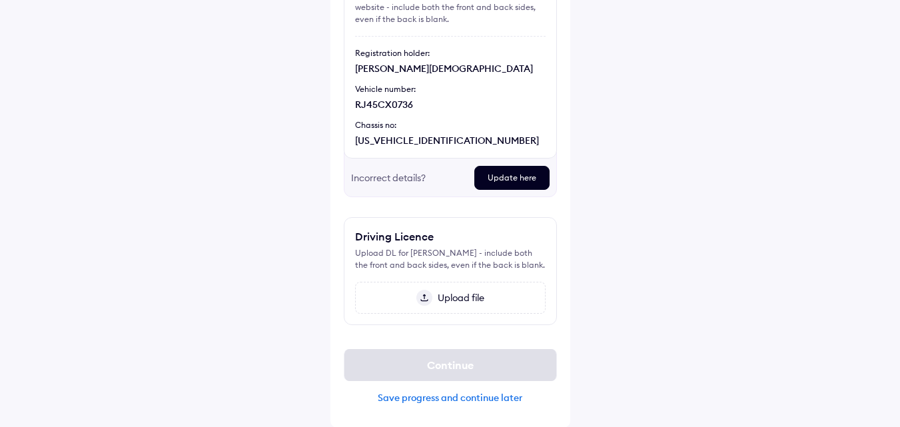
scroll to position [157, 0]
click at [420, 297] on img at bounding box center [424, 297] width 16 height 16
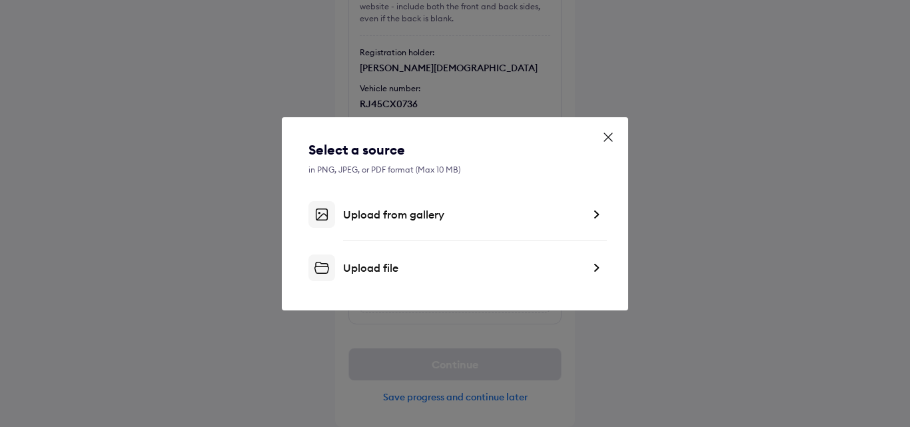
click at [414, 270] on div "Upload file" at bounding box center [463, 267] width 240 height 13
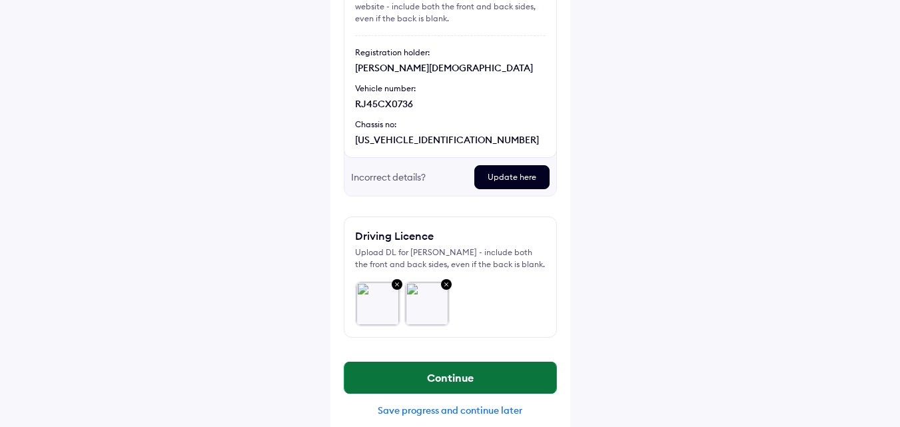
click at [479, 380] on button "Continue" at bounding box center [450, 378] width 212 height 32
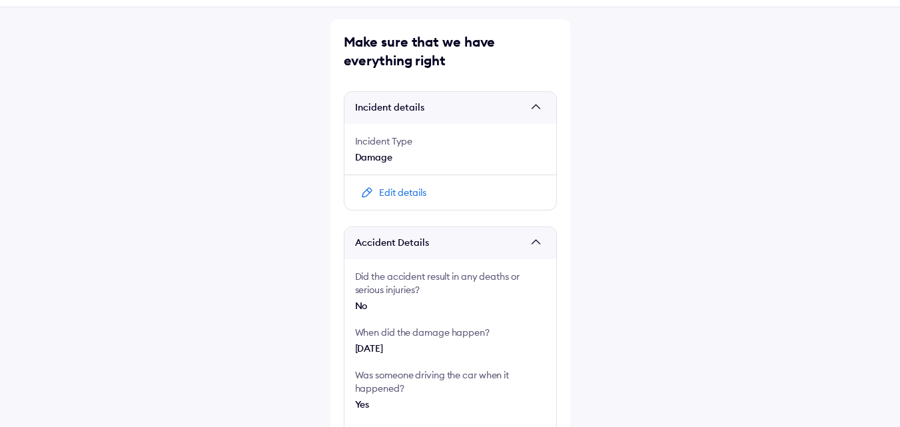
scroll to position [67, 0]
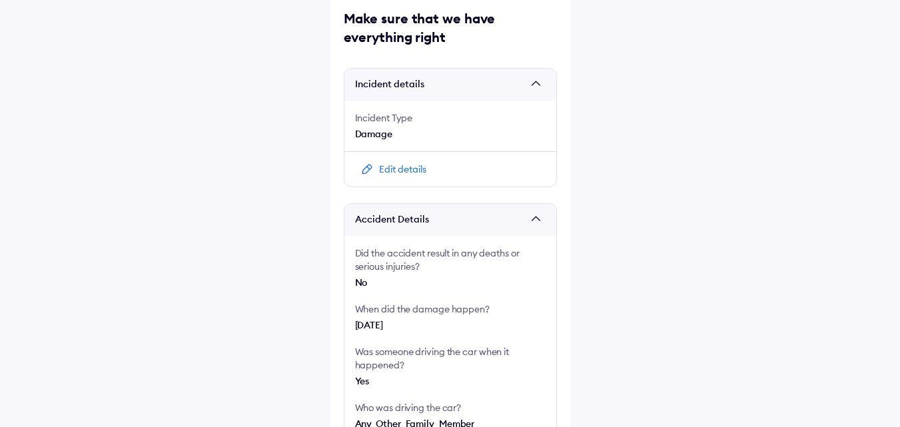
click at [404, 140] on div "Damage" at bounding box center [450, 133] width 191 height 13
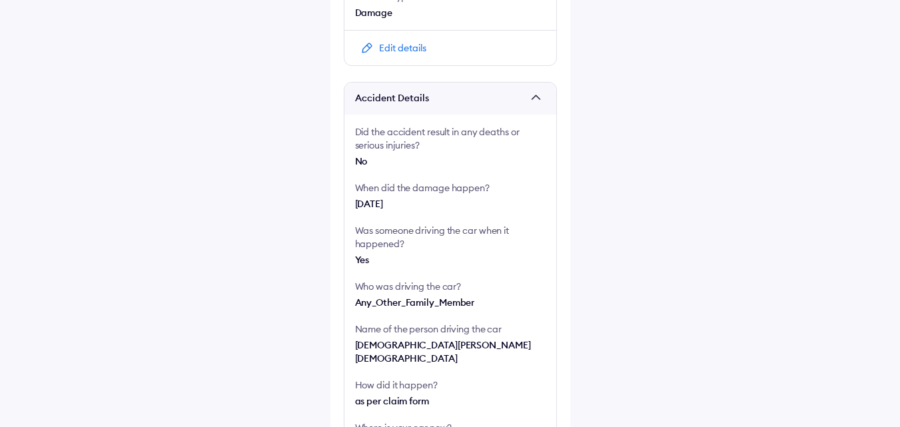
scroll to position [200, 0]
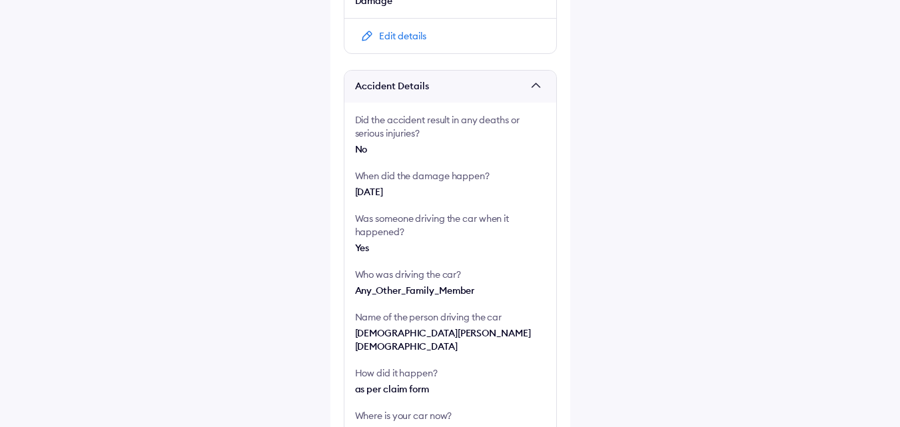
click at [375, 183] on div "When did the damage happen? 11 Sep 2025" at bounding box center [450, 183] width 191 height 29
click at [378, 189] on div "11 Sep 2025" at bounding box center [450, 191] width 191 height 13
click at [366, 247] on div "Yes" at bounding box center [450, 247] width 191 height 13
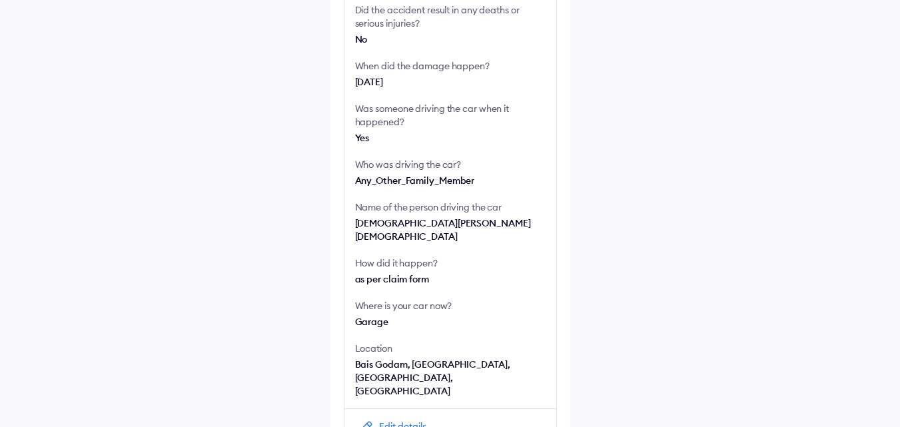
scroll to position [333, 0]
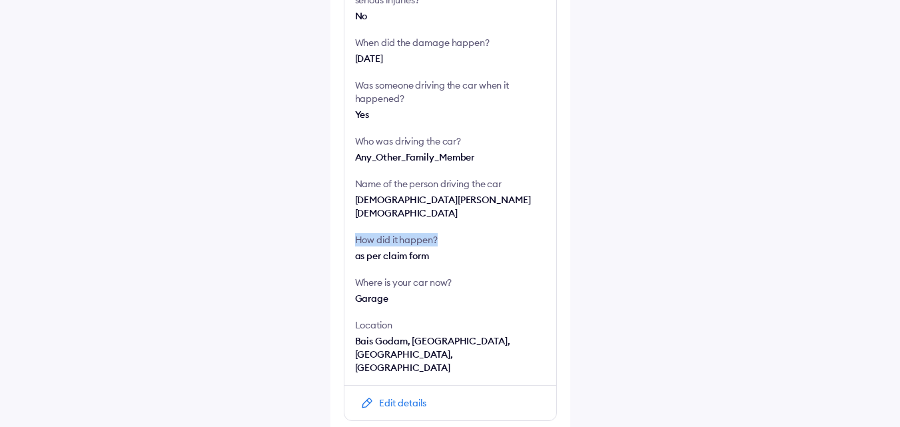
drag, startPoint x: 356, startPoint y: 230, endPoint x: 440, endPoint y: 232, distance: 84.0
click at [440, 233] on div "How did it happen?" at bounding box center [450, 239] width 191 height 13
copy div "How did it happen?"
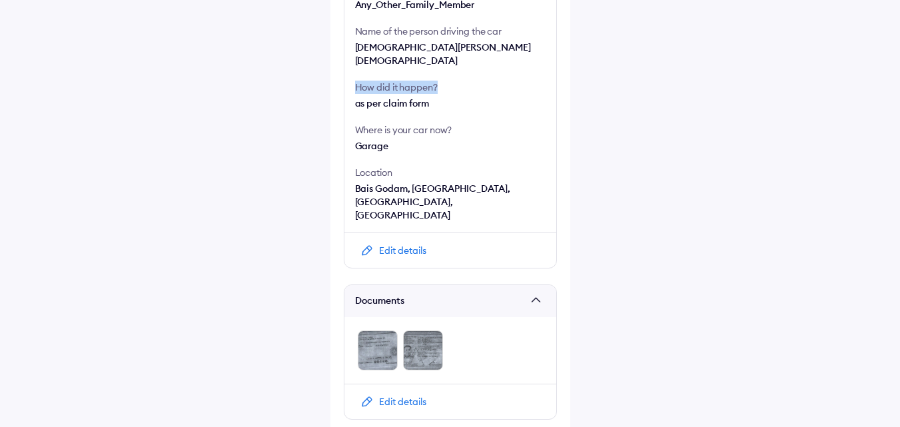
scroll to position [521, 0]
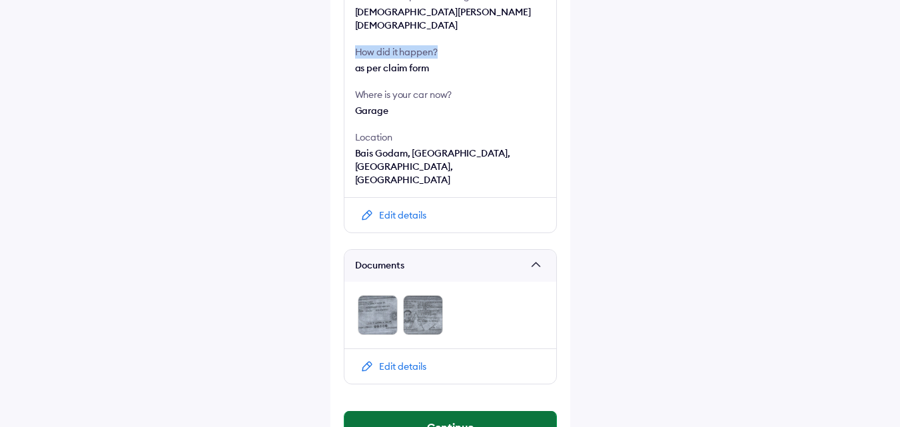
click at [415, 411] on button "Continue" at bounding box center [450, 427] width 212 height 32
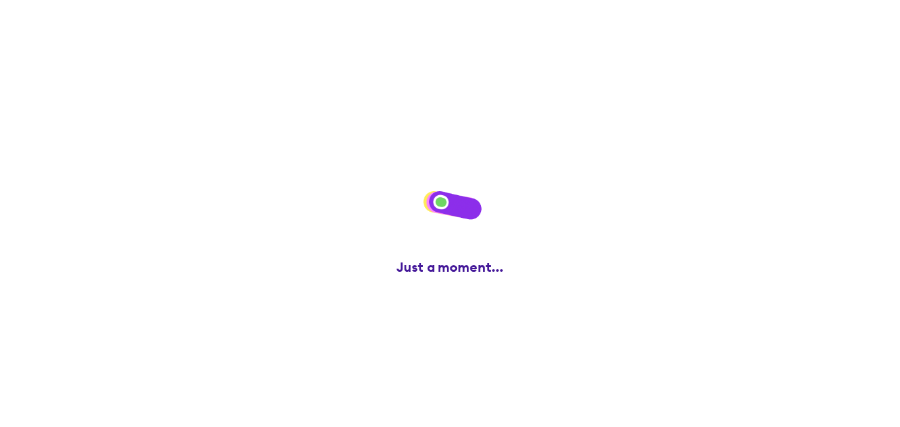
scroll to position [0, 0]
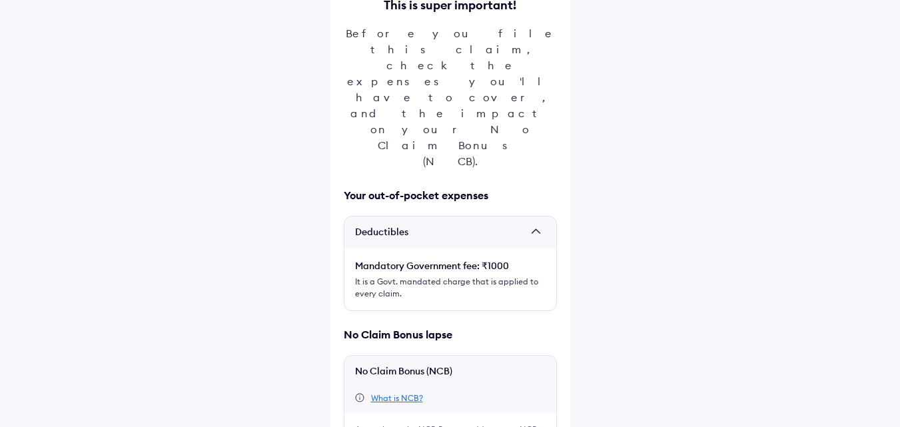
scroll to position [184, 0]
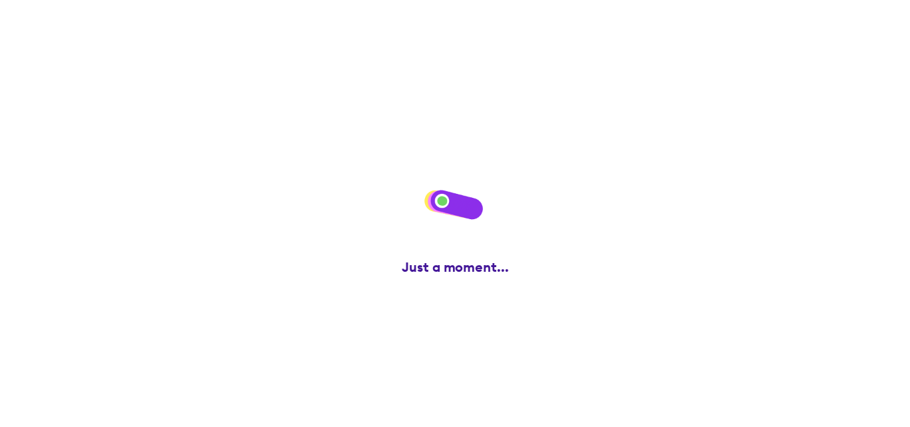
scroll to position [0, 0]
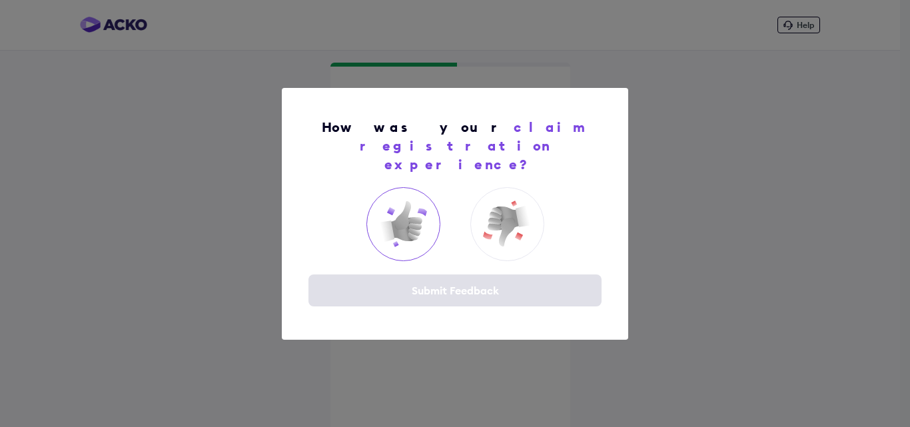
click at [410, 208] on img at bounding box center [402, 223] width 53 height 53
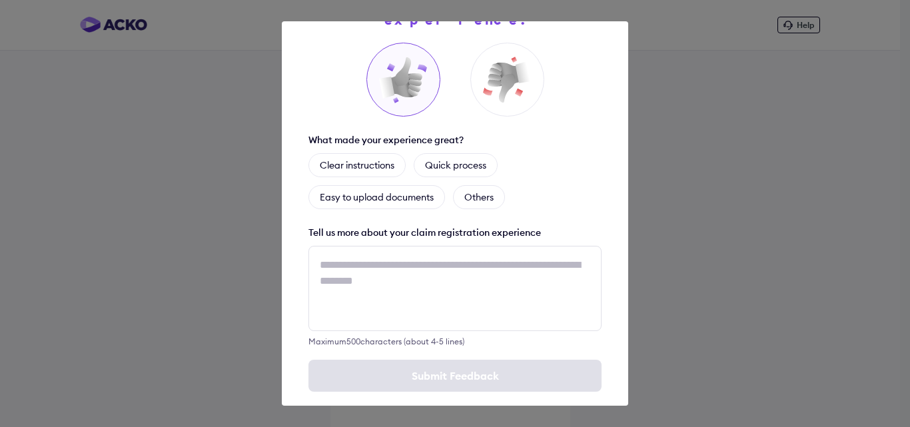
scroll to position [79, 0]
click at [451, 364] on div "Submit Feedback" at bounding box center [454, 375] width 293 height 32
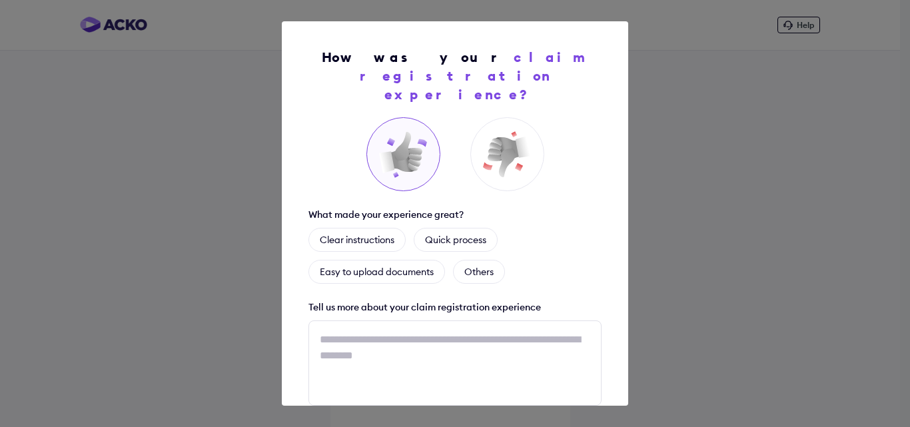
scroll to position [0, 0]
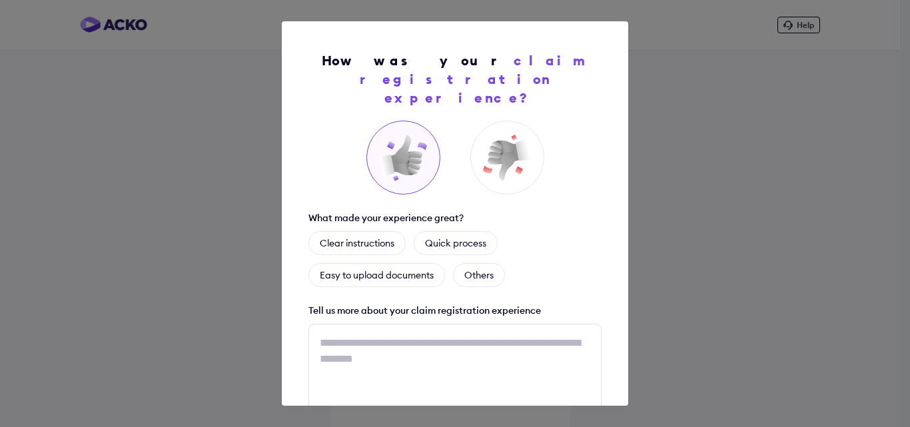
click at [383, 134] on img at bounding box center [402, 157] width 53 height 53
click at [456, 231] on div "Quick process" at bounding box center [456, 243] width 84 height 24
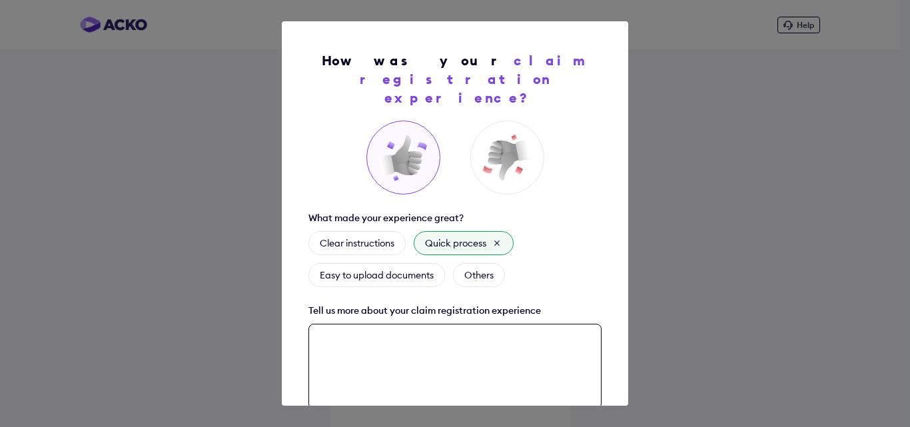
click at [407, 336] on div "How was your claim registration experience? What made your experience great? Cl…" at bounding box center [455, 213] width 346 height 384
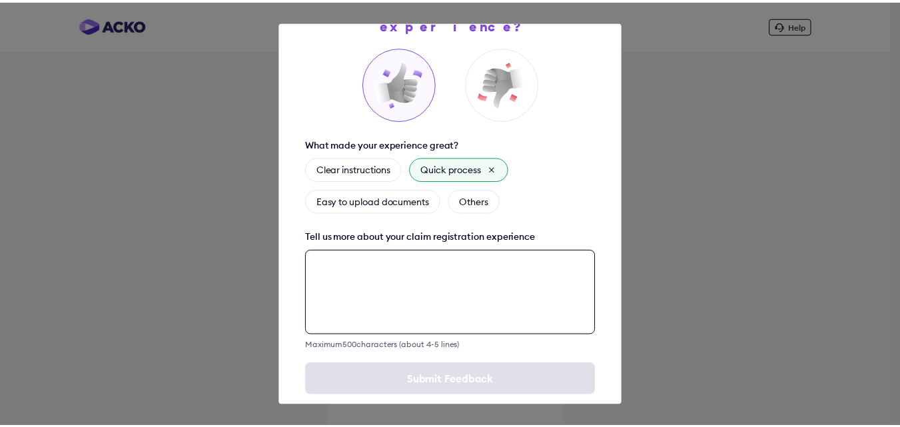
scroll to position [79, 0]
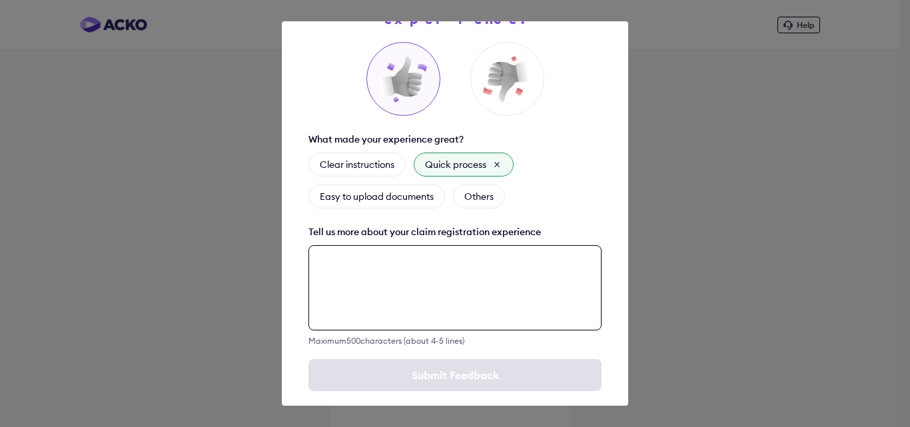
type textarea "*"
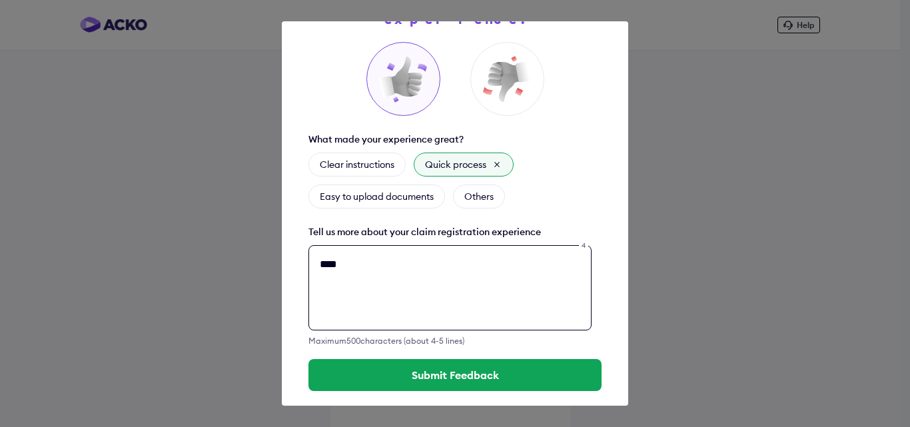
type textarea "****"
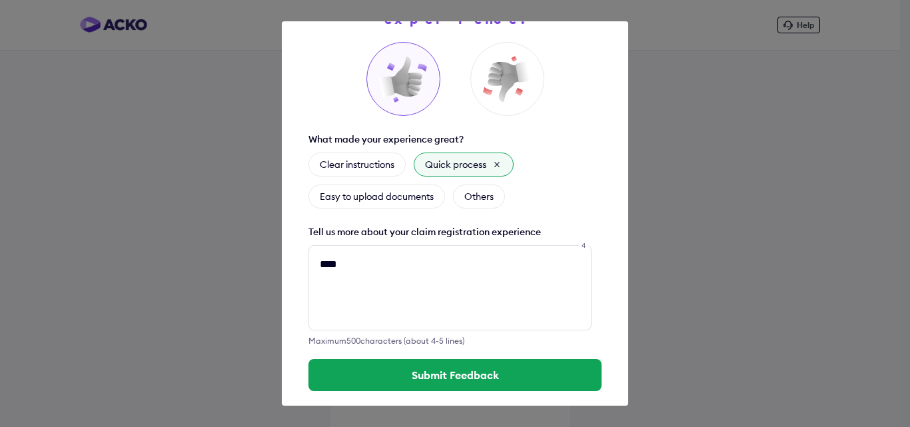
click at [432, 374] on div "How was your claim registration experience? What made your experience great? Cl…" at bounding box center [455, 213] width 346 height 384
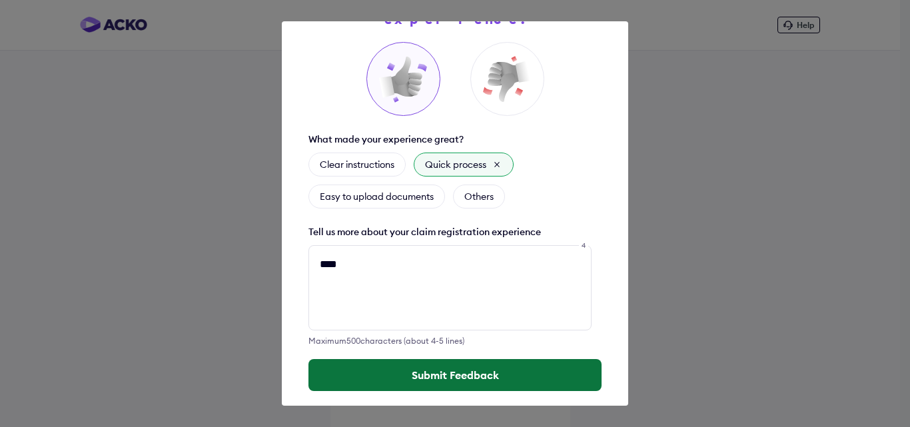
click at [439, 367] on button "Submit Feedback" at bounding box center [454, 375] width 293 height 32
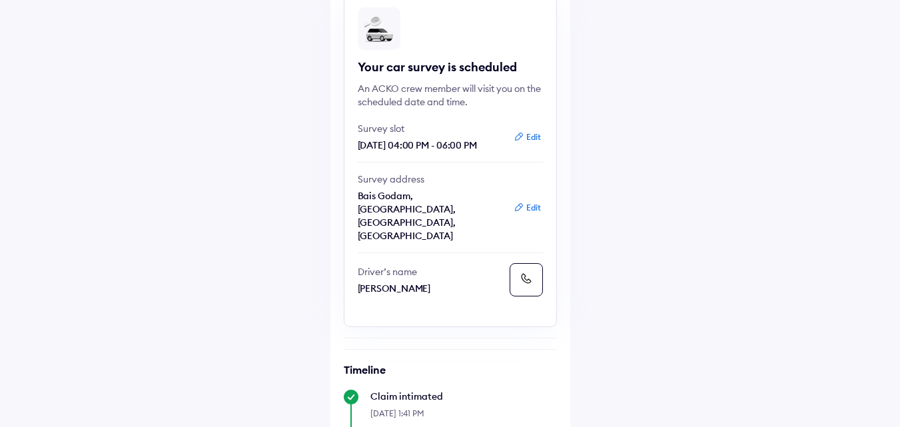
scroll to position [200, 0]
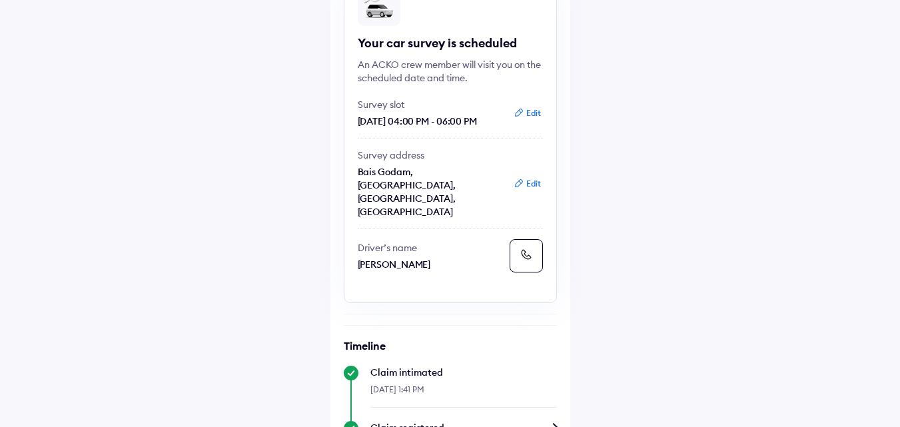
click at [388, 258] on p "[PERSON_NAME]" at bounding box center [431, 264] width 147 height 13
click at [403, 258] on p "[PERSON_NAME]" at bounding box center [431, 264] width 147 height 13
drag, startPoint x: 422, startPoint y: 242, endPoint x: 357, endPoint y: 213, distance: 70.7
click at [358, 239] on div "Driver’s name Mohit Jatwa" at bounding box center [450, 255] width 185 height 33
click at [430, 241] on p "Driver’s name" at bounding box center [431, 247] width 147 height 13
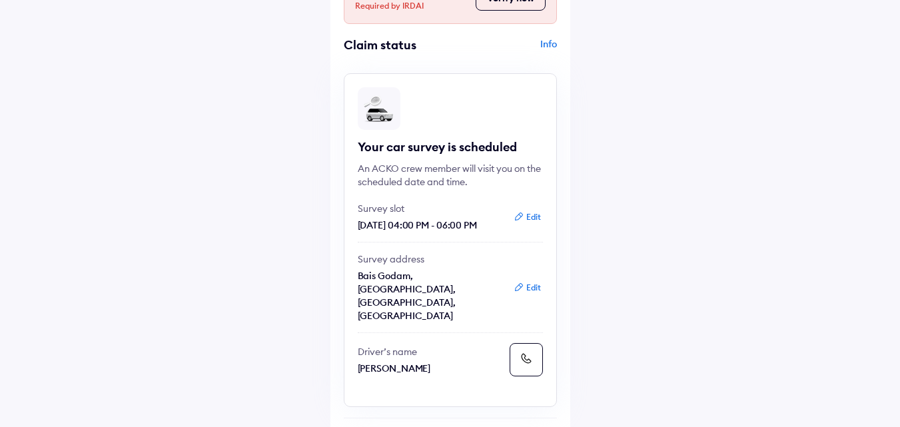
scroll to position [0, 0]
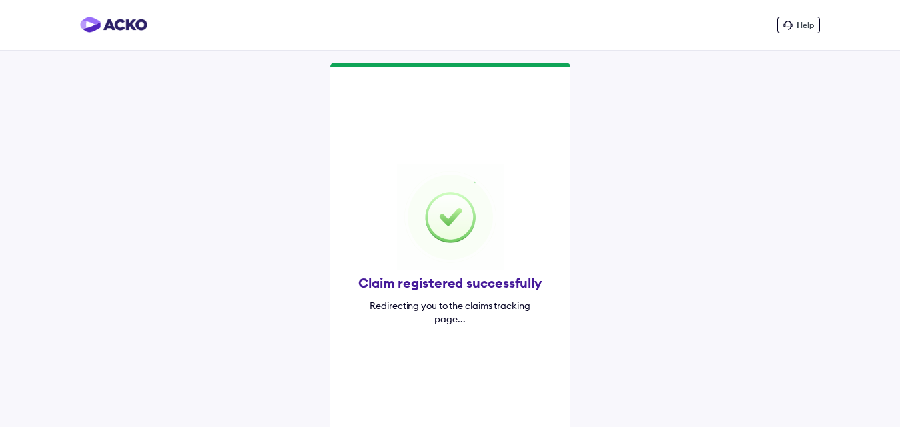
click at [478, 226] on img at bounding box center [450, 217] width 107 height 107
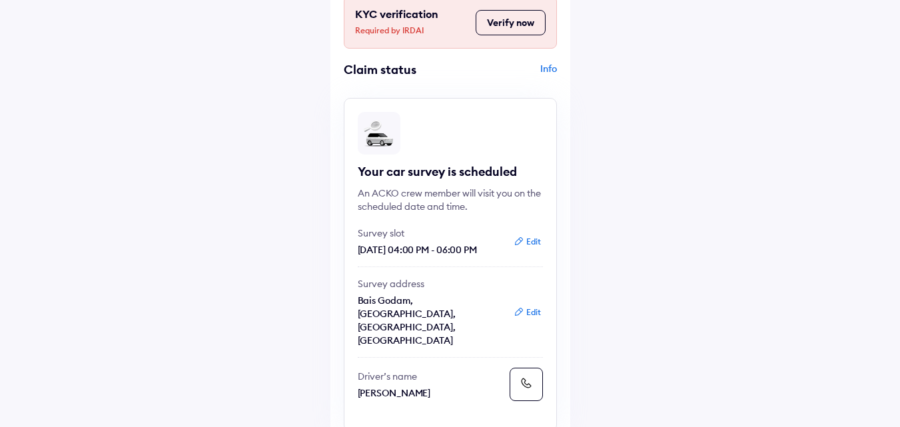
scroll to position [200, 0]
